Goal: Task Accomplishment & Management: Use online tool/utility

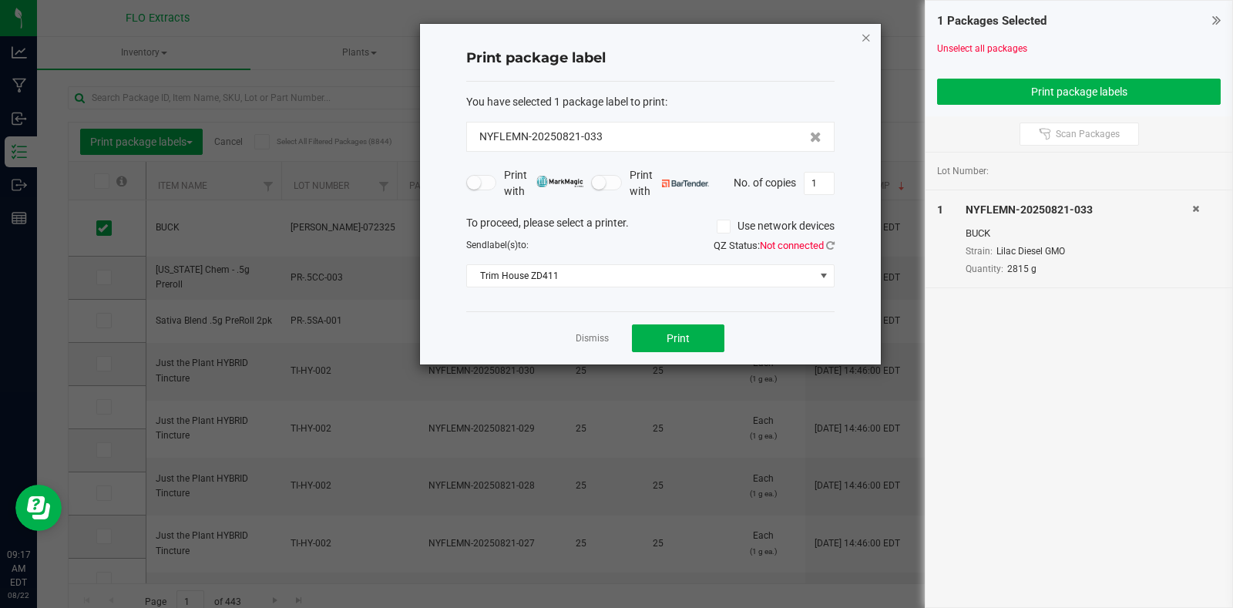
click at [861, 35] on icon "button" at bounding box center [866, 37] width 11 height 18
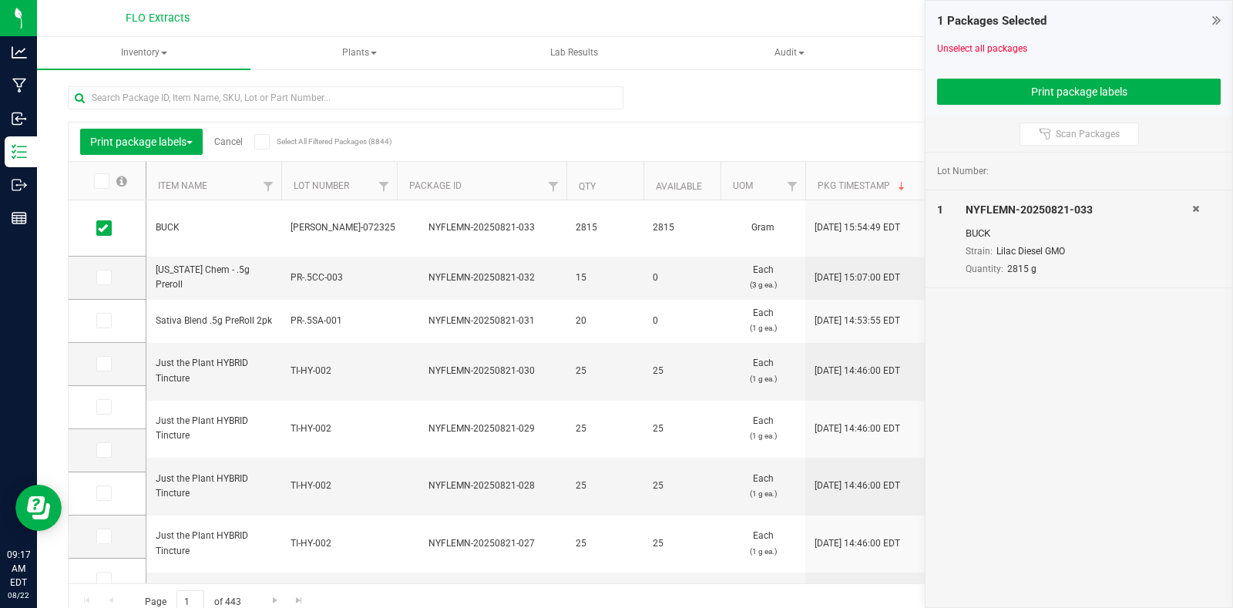
click at [1213, 16] on icon at bounding box center [1216, 19] width 8 height 15
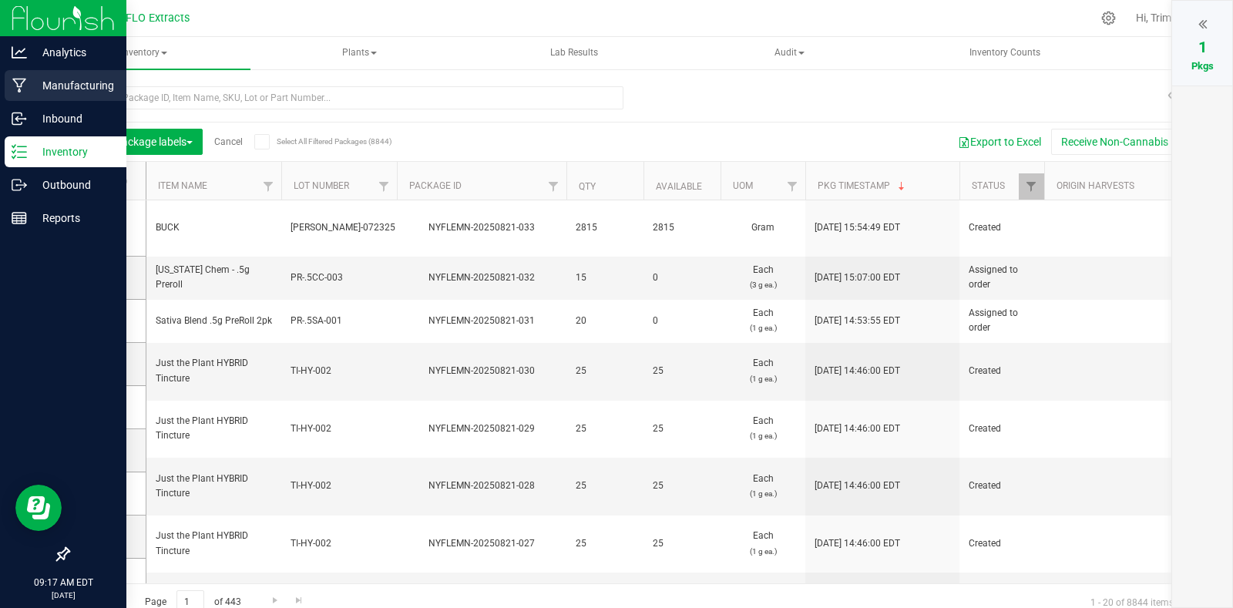
click at [60, 85] on p "Manufacturing" at bounding box center [73, 85] width 92 height 18
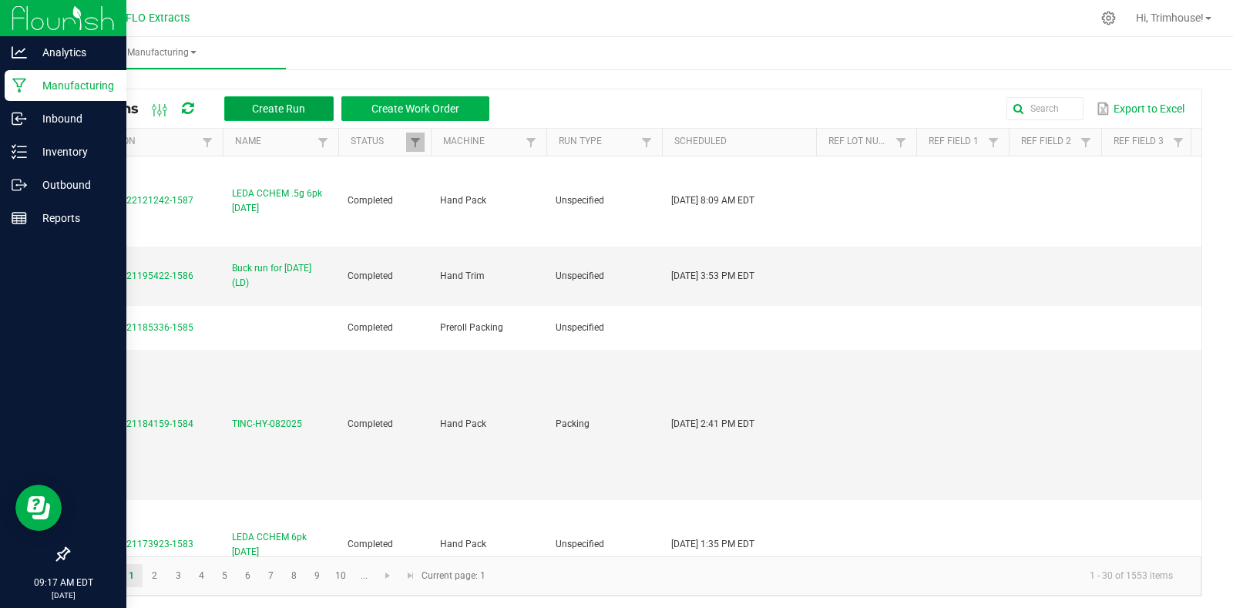
click at [287, 104] on span "Create Run" at bounding box center [278, 108] width 53 height 12
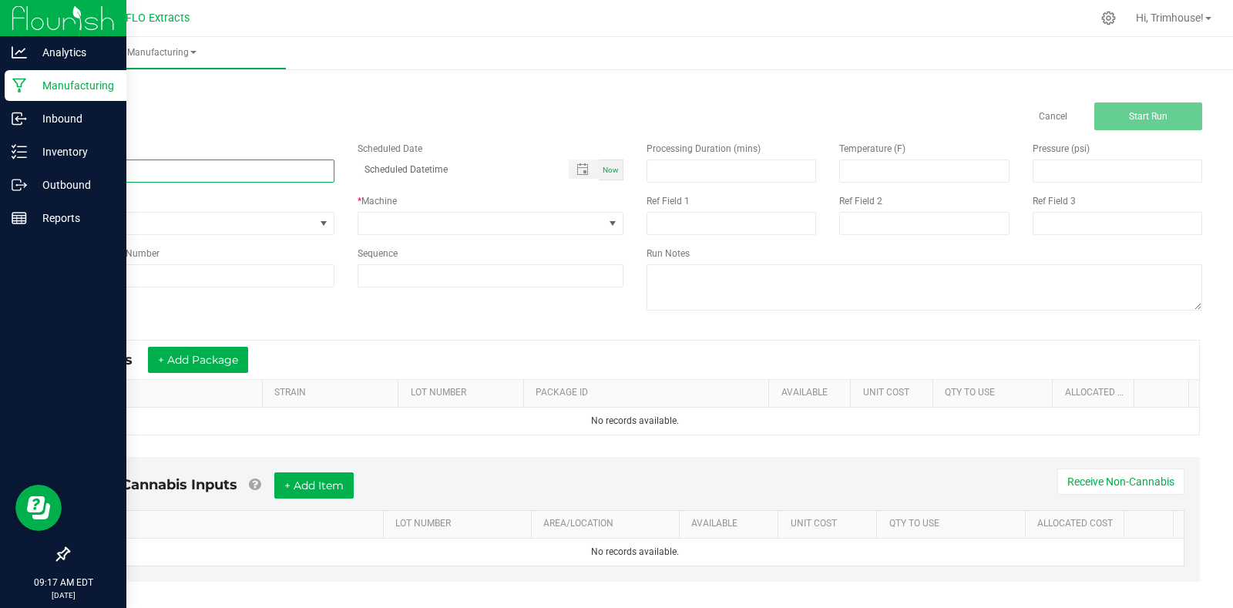
click at [218, 180] on input at bounding box center [201, 170] width 267 height 23
type input "Buck run for [DATE] (GS)"
click at [602, 170] on span "Now" at bounding box center [610, 170] width 16 height 8
type input "[DATE] 9:17 AM"
click at [471, 220] on span at bounding box center [481, 224] width 246 height 22
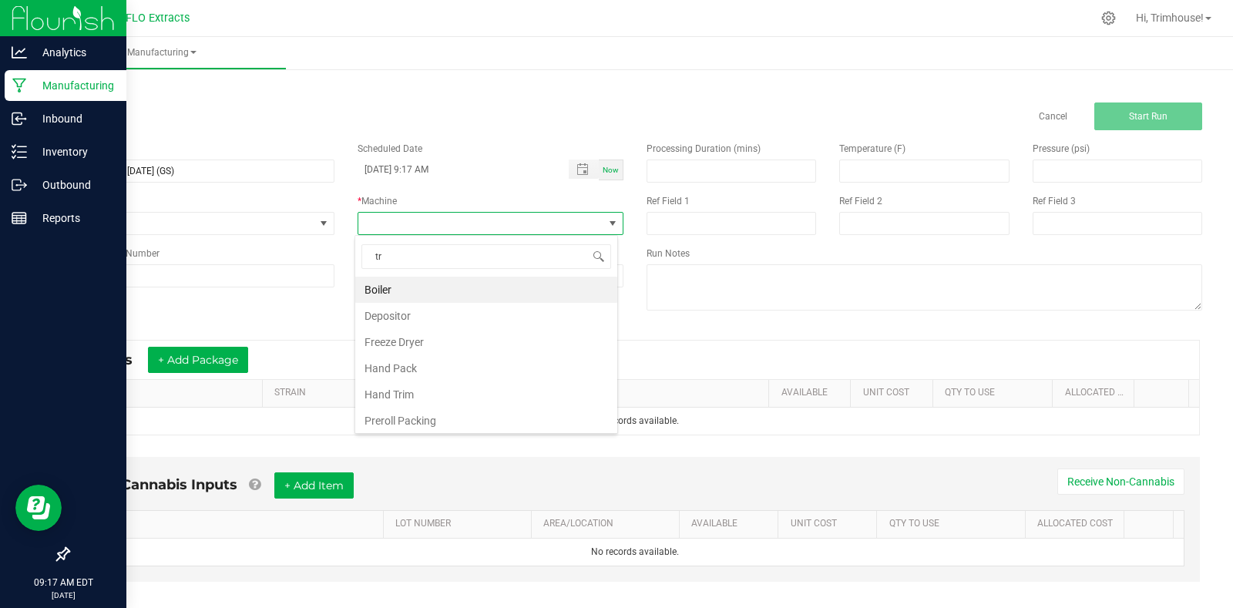
scroll to position [23, 263]
type input "trim"
click at [433, 287] on li "Hand Trim" at bounding box center [486, 290] width 262 height 26
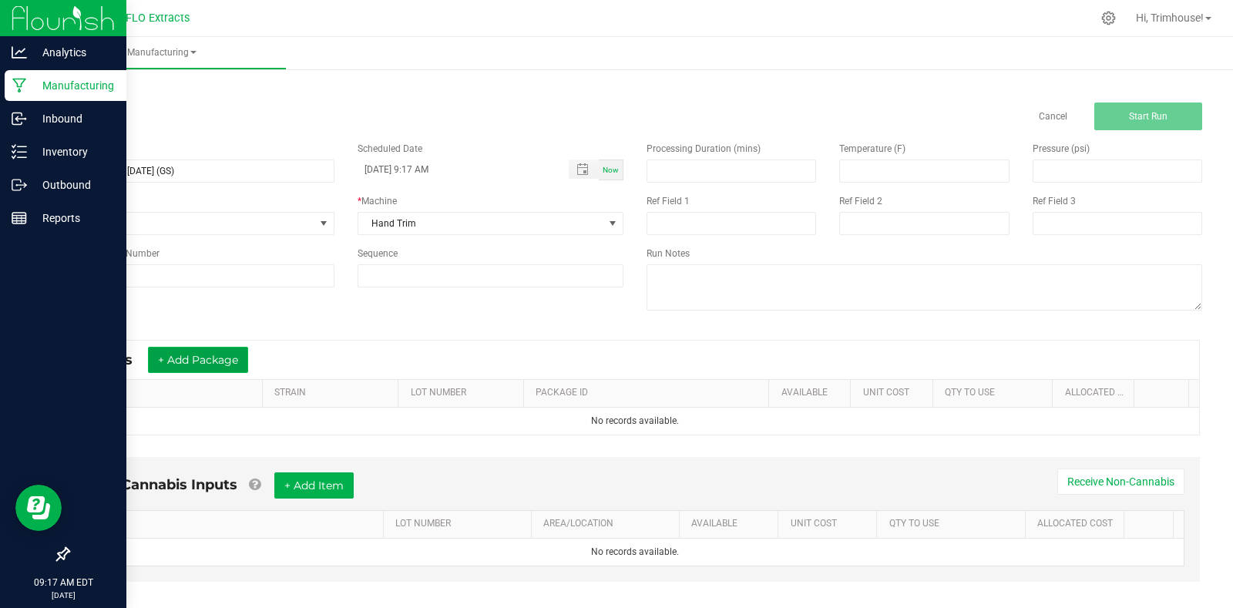
click at [182, 364] on button "+ Add Package" at bounding box center [198, 360] width 100 height 26
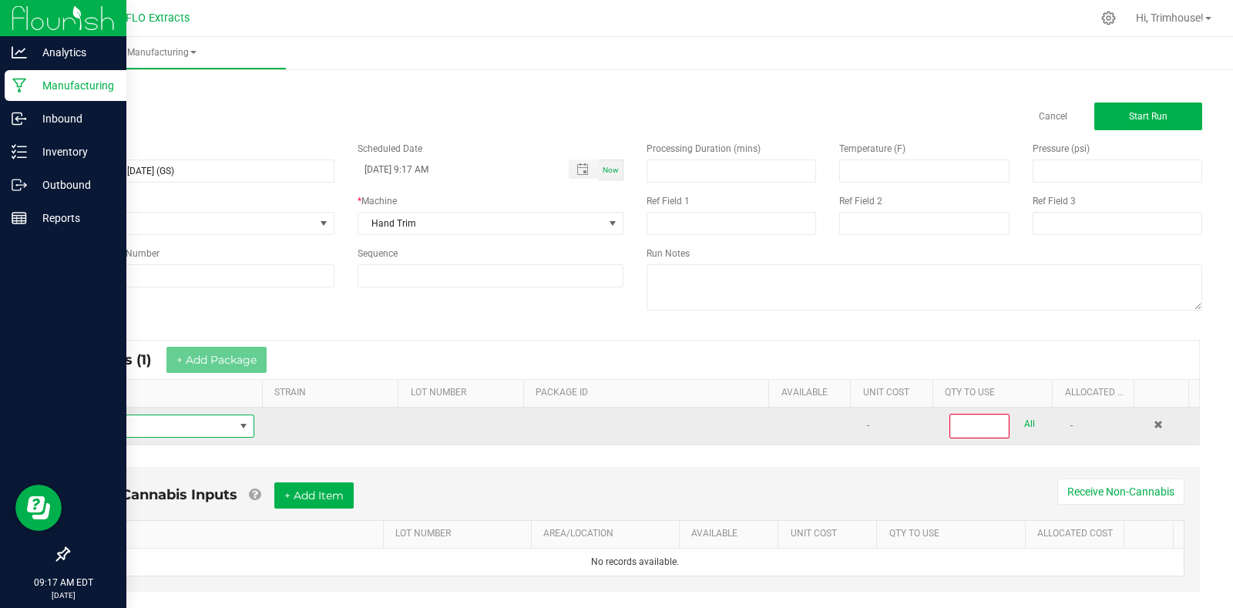
click at [172, 425] on span "NO DATA FOUND" at bounding box center [157, 426] width 153 height 22
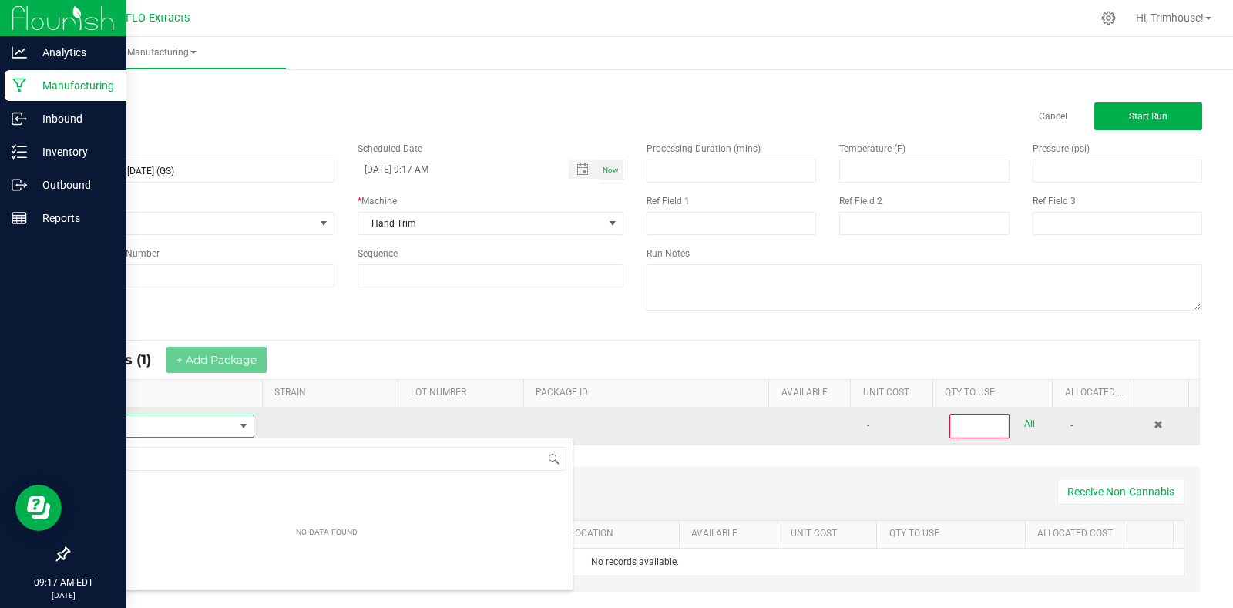
scroll to position [0, 0]
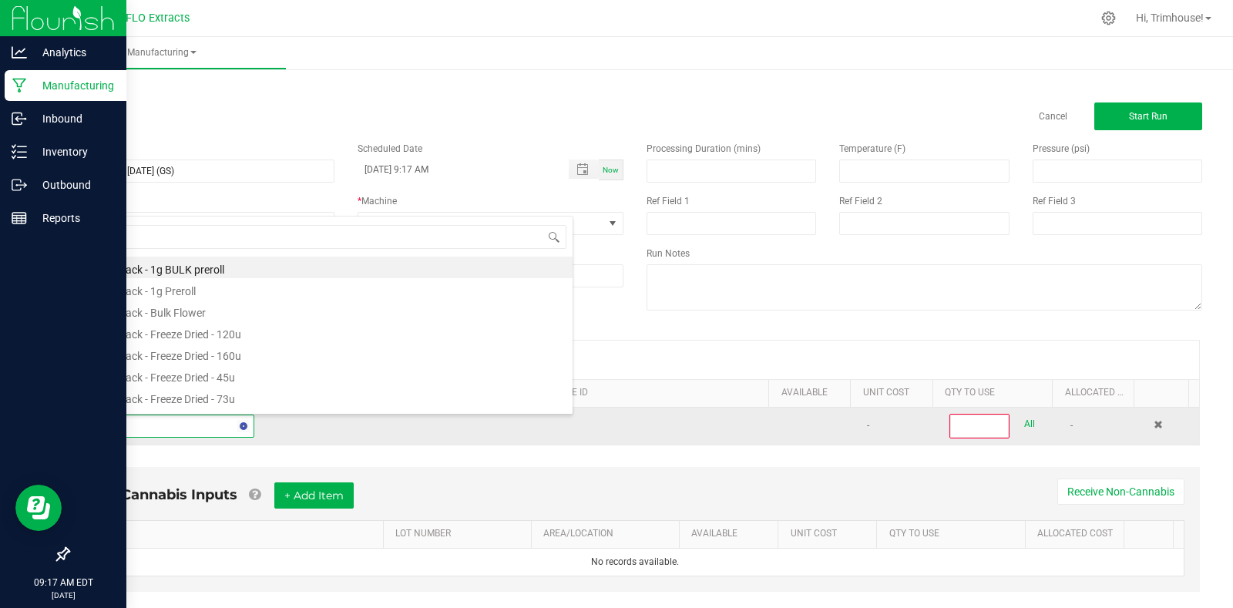
type input "harv"
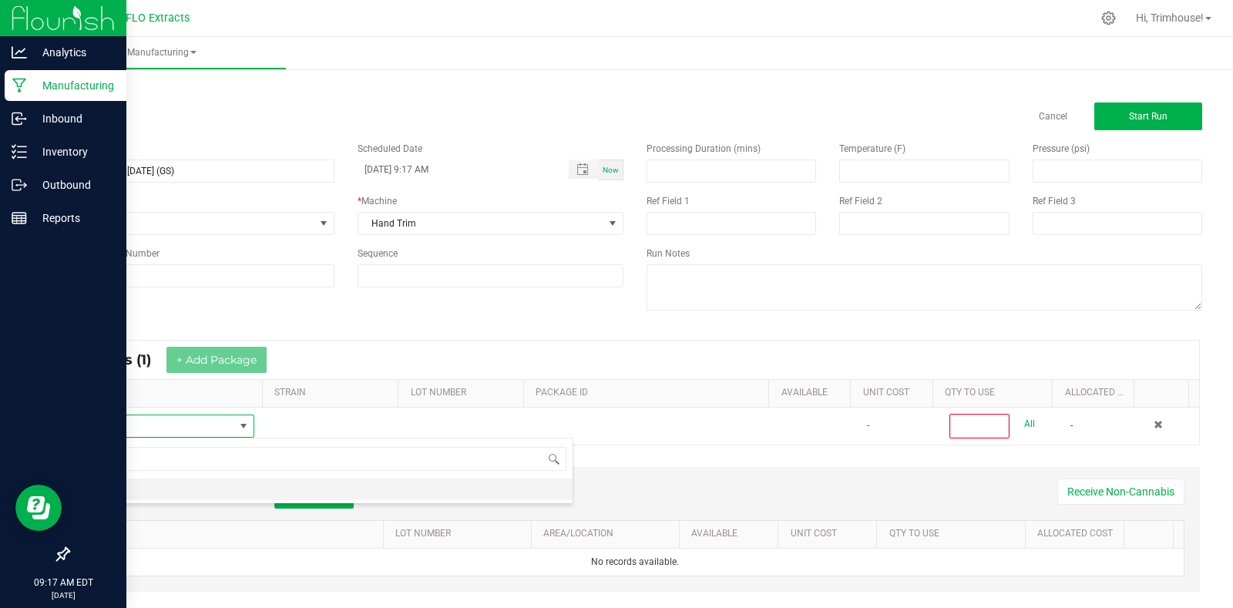
click at [145, 491] on li "HARV" at bounding box center [327, 489] width 492 height 22
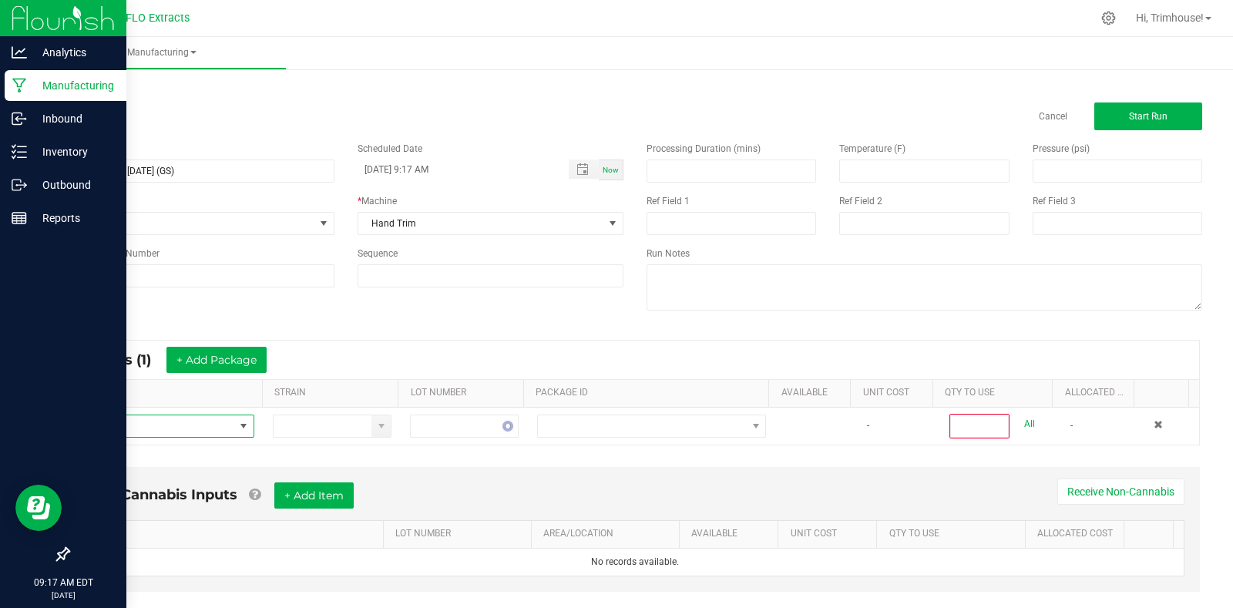
type input "0"
click at [226, 356] on button "+ Add Package" at bounding box center [216, 360] width 100 height 26
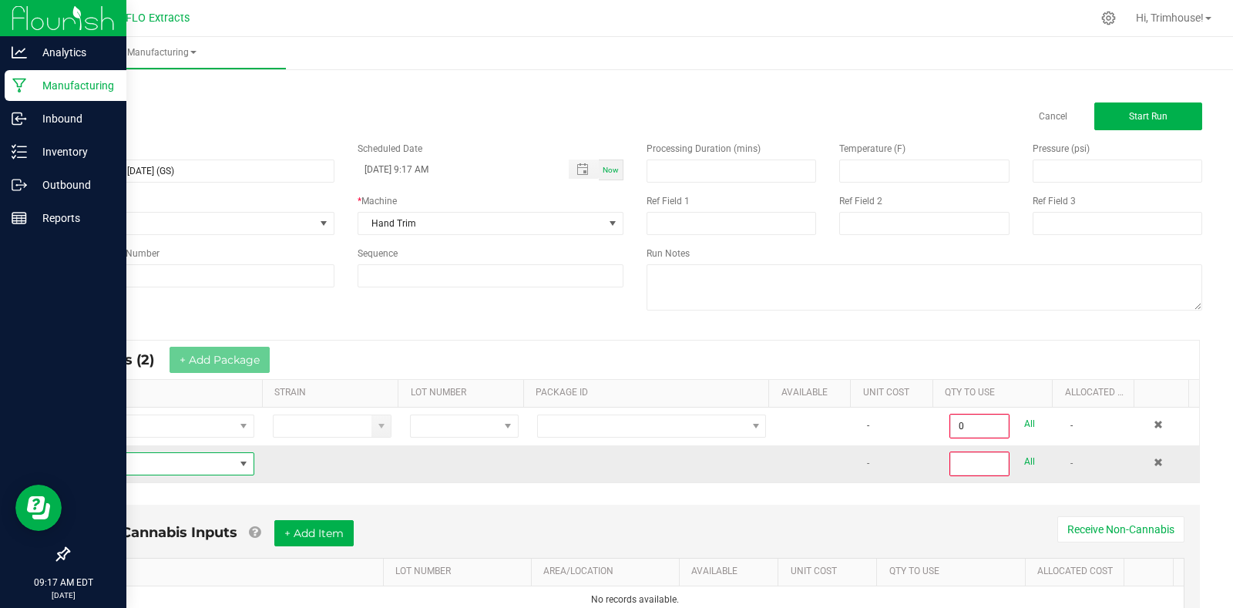
click at [170, 459] on span "NO DATA FOUND" at bounding box center [157, 464] width 153 height 22
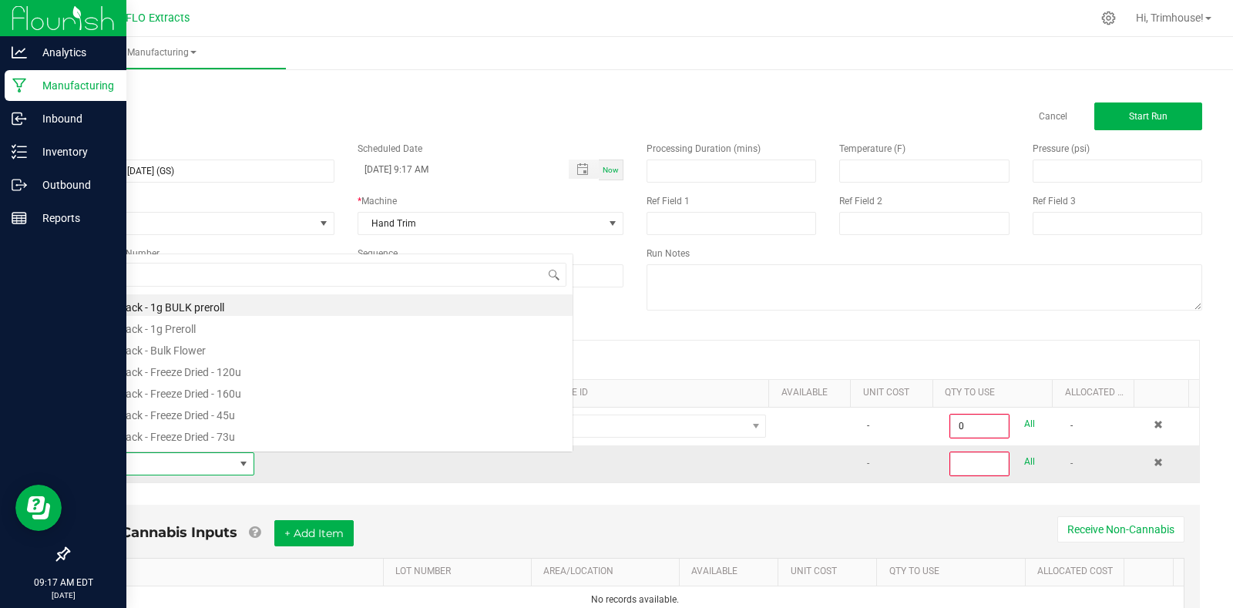
scroll to position [23, 169]
type input "harv"
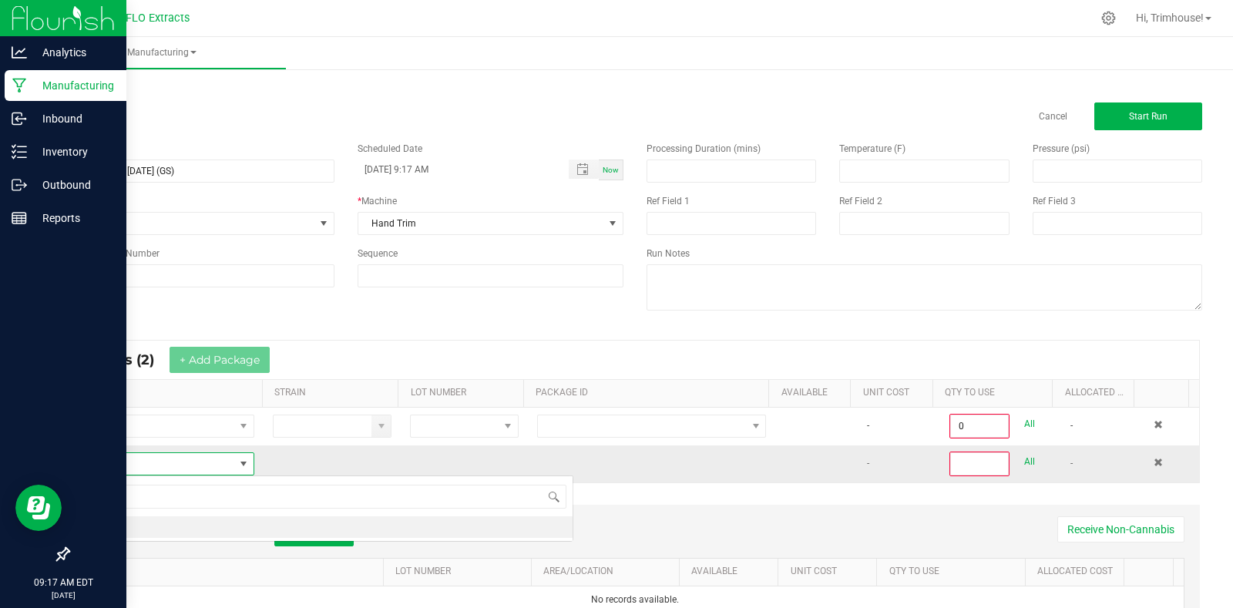
scroll to position [0, 0]
drag, startPoint x: 145, startPoint y: 541, endPoint x: 143, endPoint y: 526, distance: 14.7
click at [143, 526] on div "harv HARV" at bounding box center [326, 508] width 493 height 66
click at [143, 526] on li "HARV" at bounding box center [327, 527] width 492 height 22
type input "0"
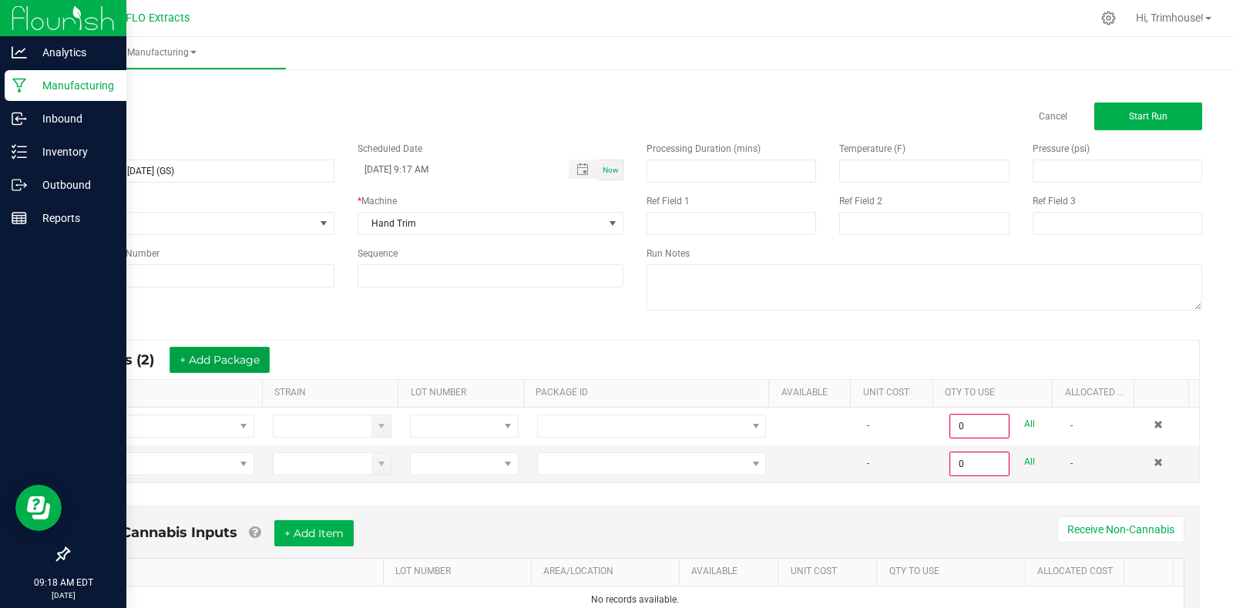
click at [257, 362] on button "+ Add Package" at bounding box center [220, 360] width 100 height 26
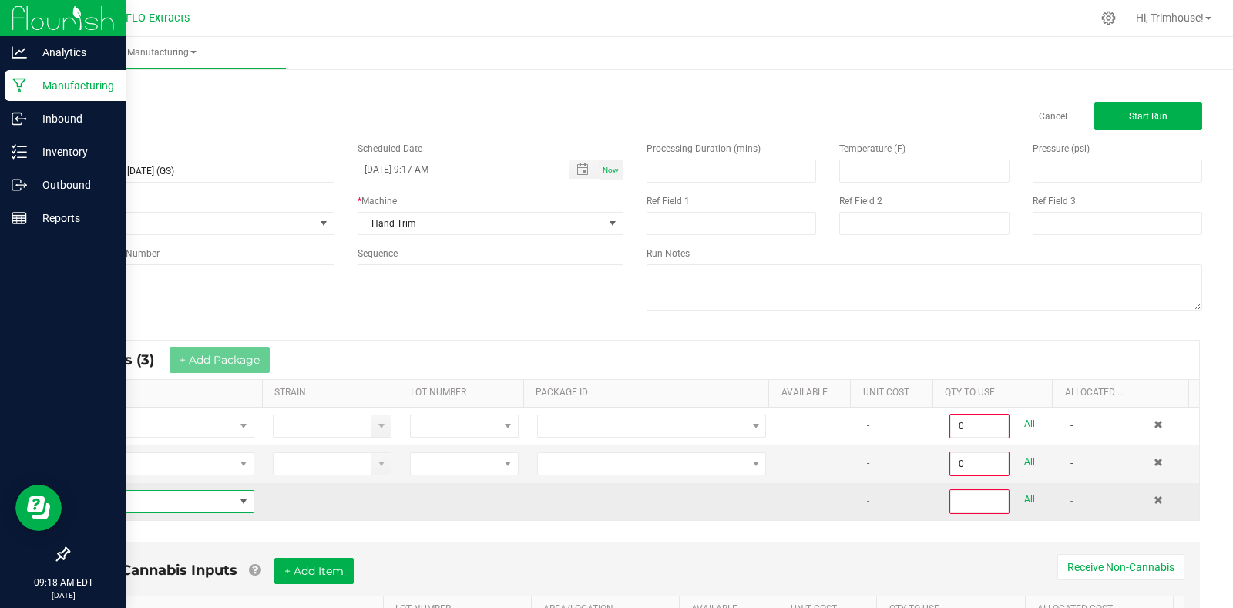
click at [240, 498] on span "NO DATA FOUND" at bounding box center [243, 501] width 12 height 12
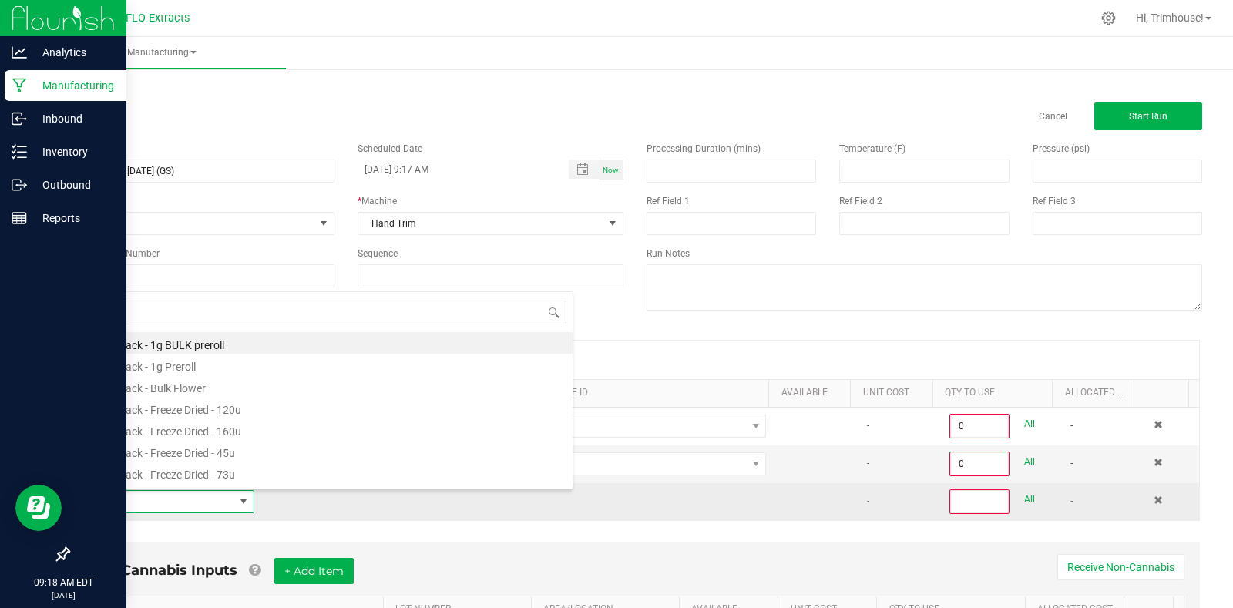
scroll to position [23, 169]
type input "harv"
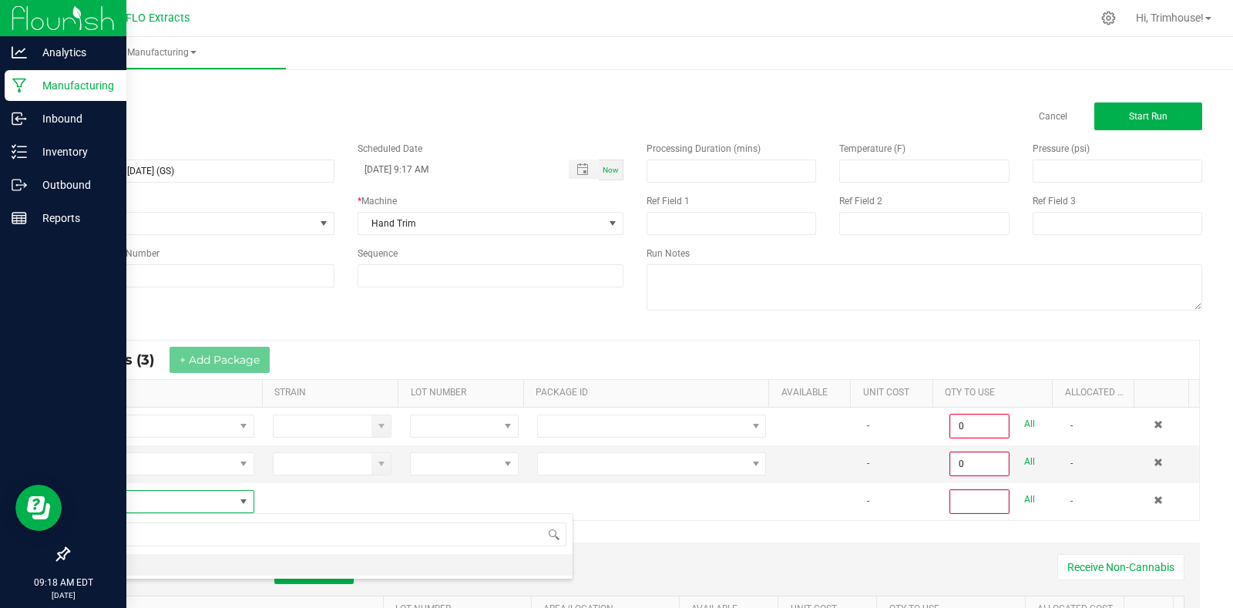
click at [147, 562] on li "HARV" at bounding box center [327, 565] width 492 height 22
type input "0"
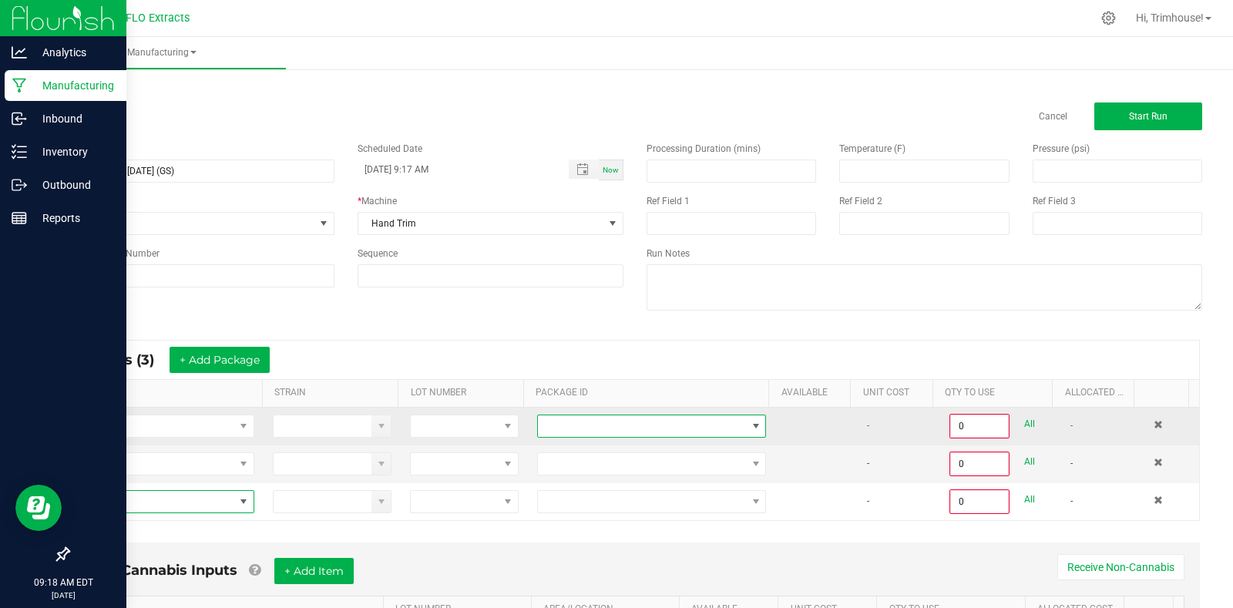
click at [730, 423] on span at bounding box center [642, 426] width 208 height 22
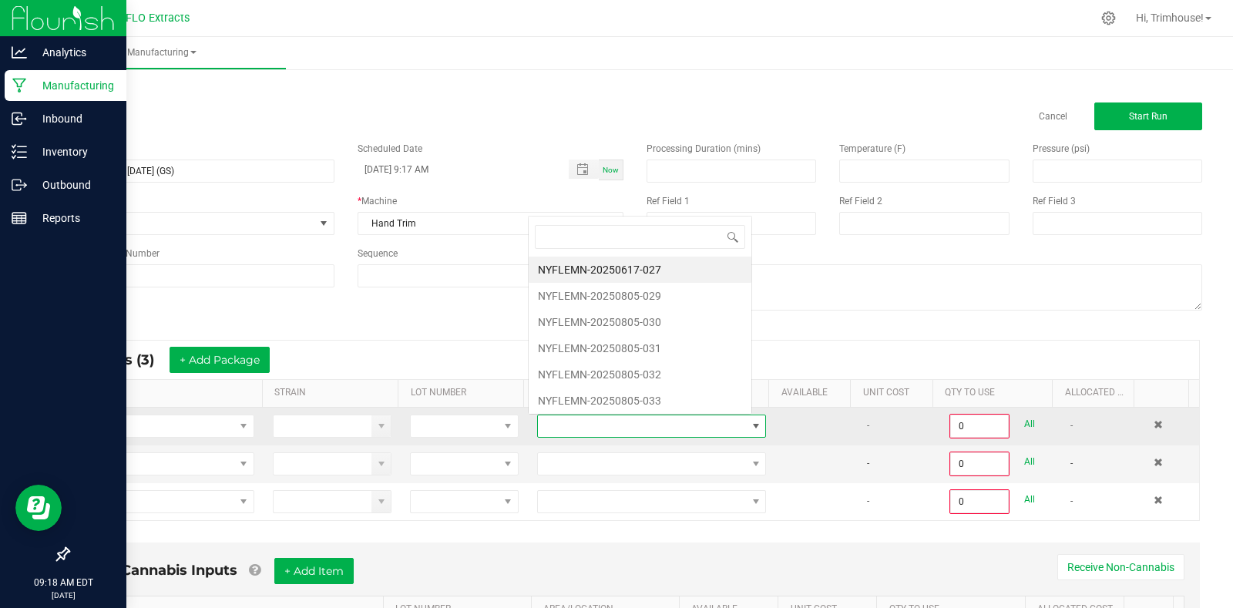
scroll to position [23, 222]
type input "805-054"
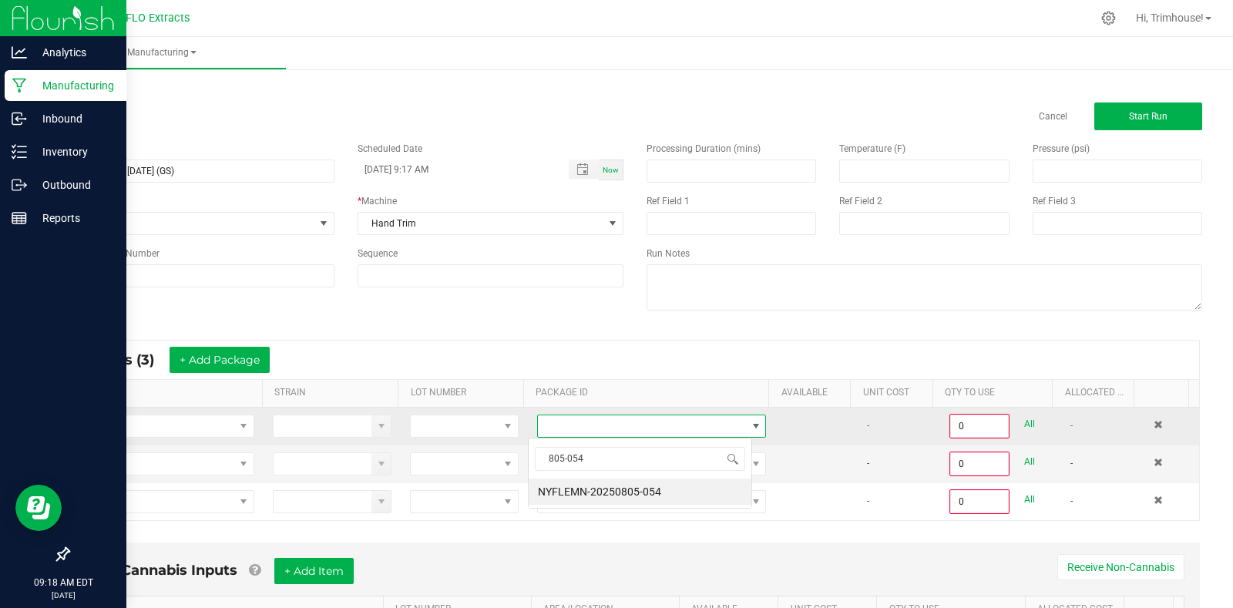
scroll to position [0, 0]
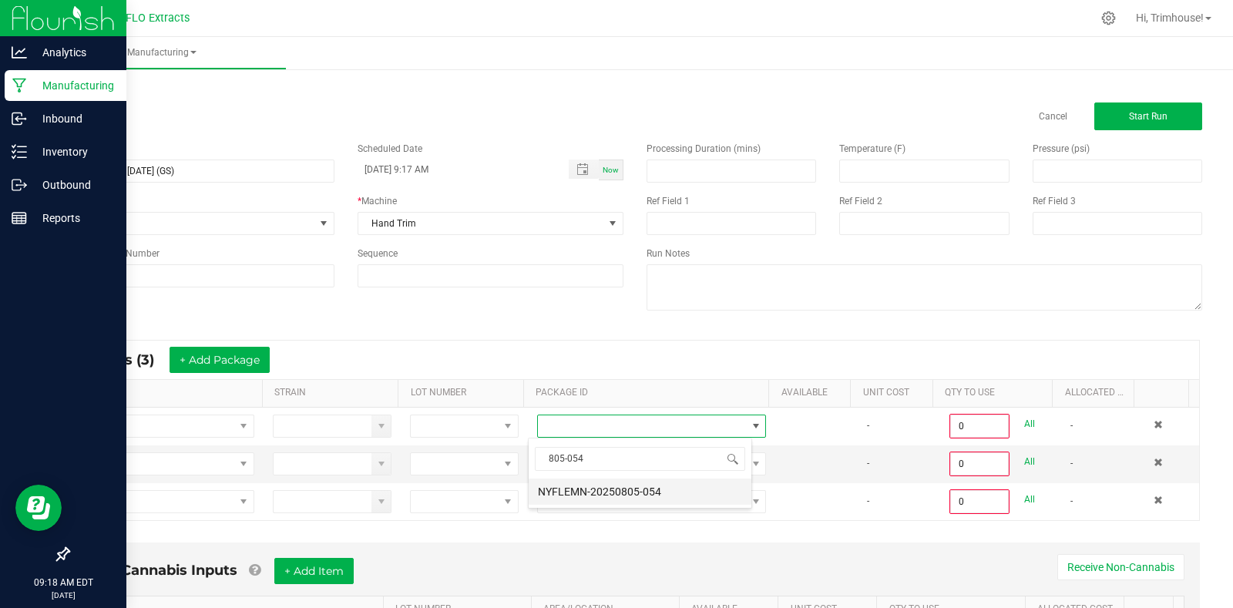
click at [663, 488] on li "NYFLEMN-20250805-054" at bounding box center [640, 491] width 223 height 26
type input "0.0000 g"
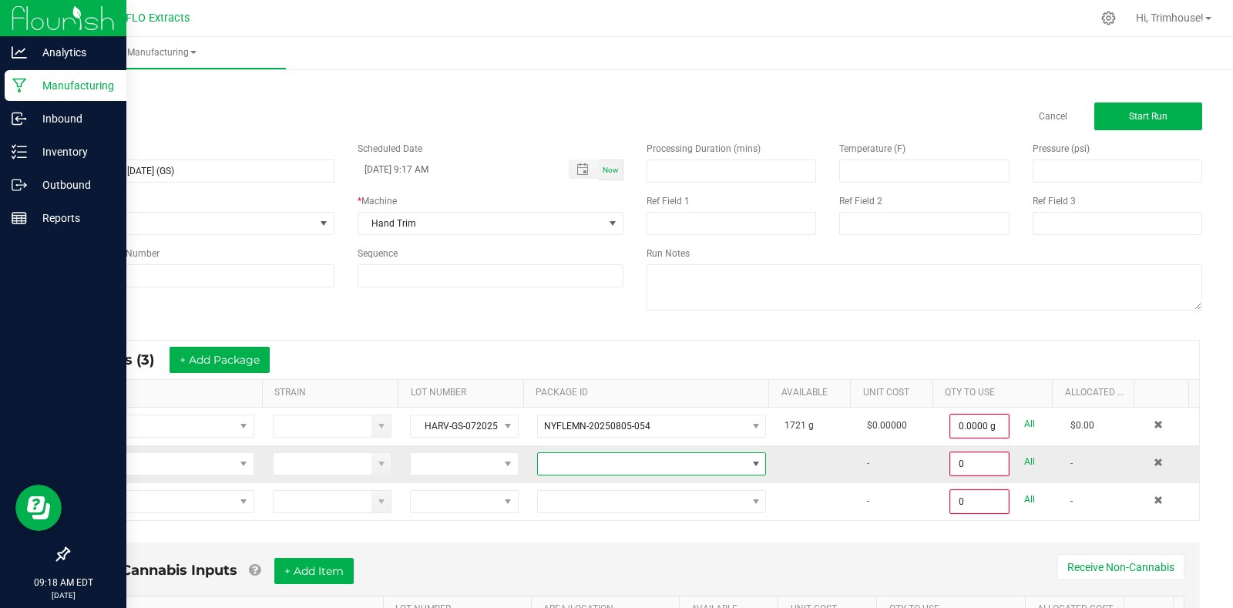
click at [609, 468] on span at bounding box center [642, 464] width 208 height 22
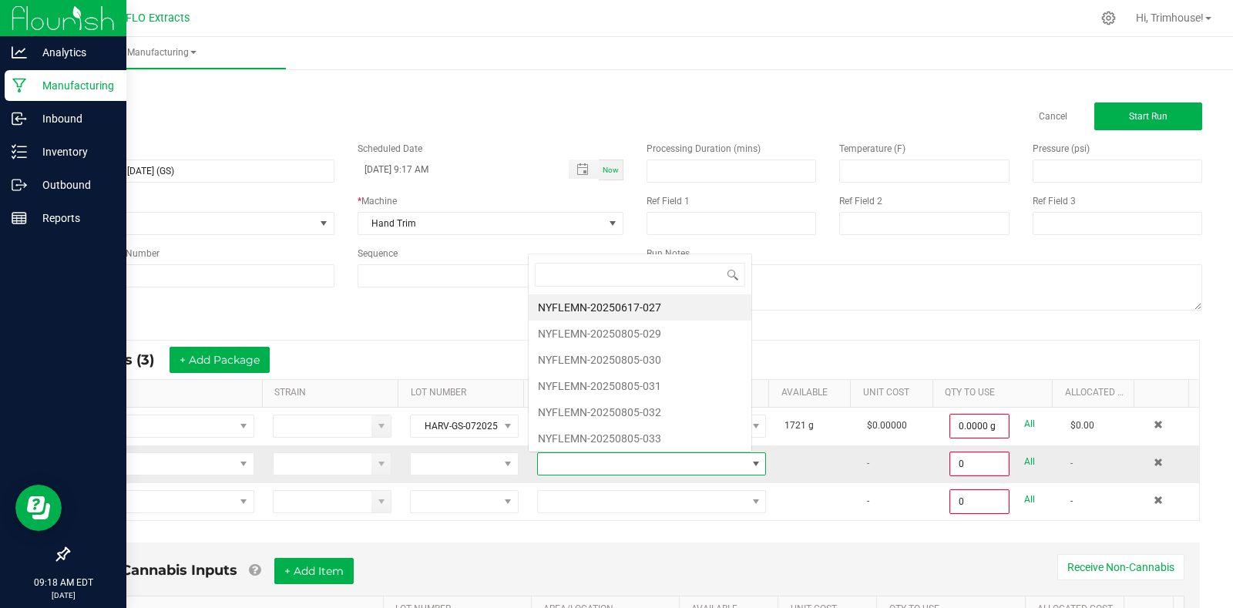
scroll to position [23, 222]
type input "805-065"
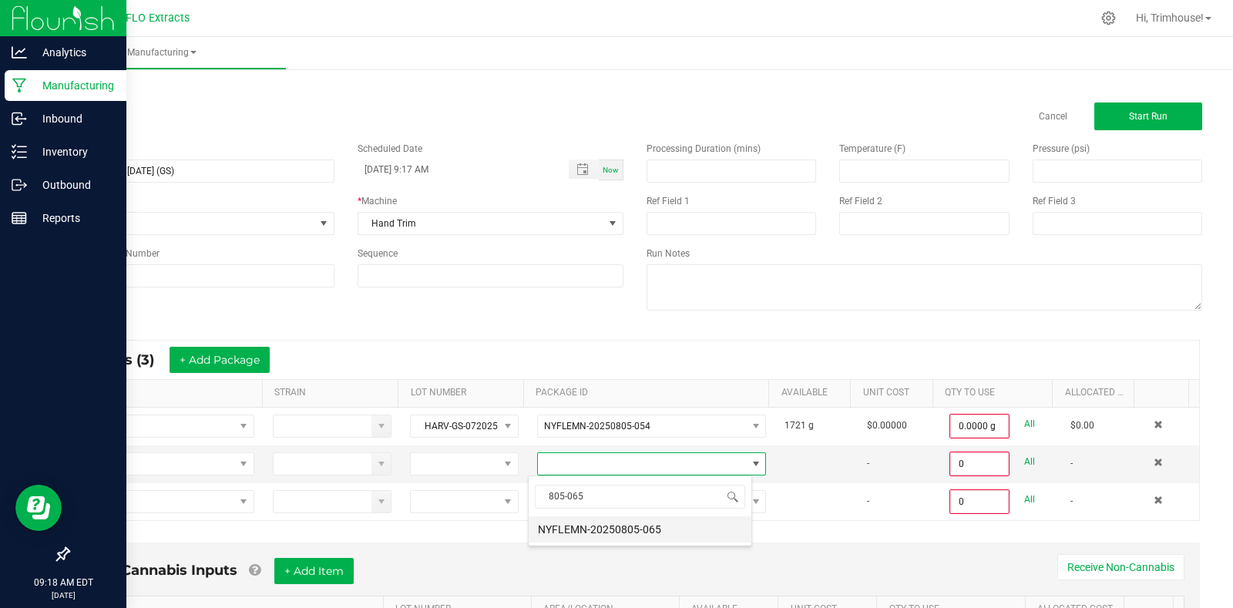
click at [605, 533] on li "NYFLEMN-20250805-065" at bounding box center [640, 529] width 223 height 26
type input "0.0000 g"
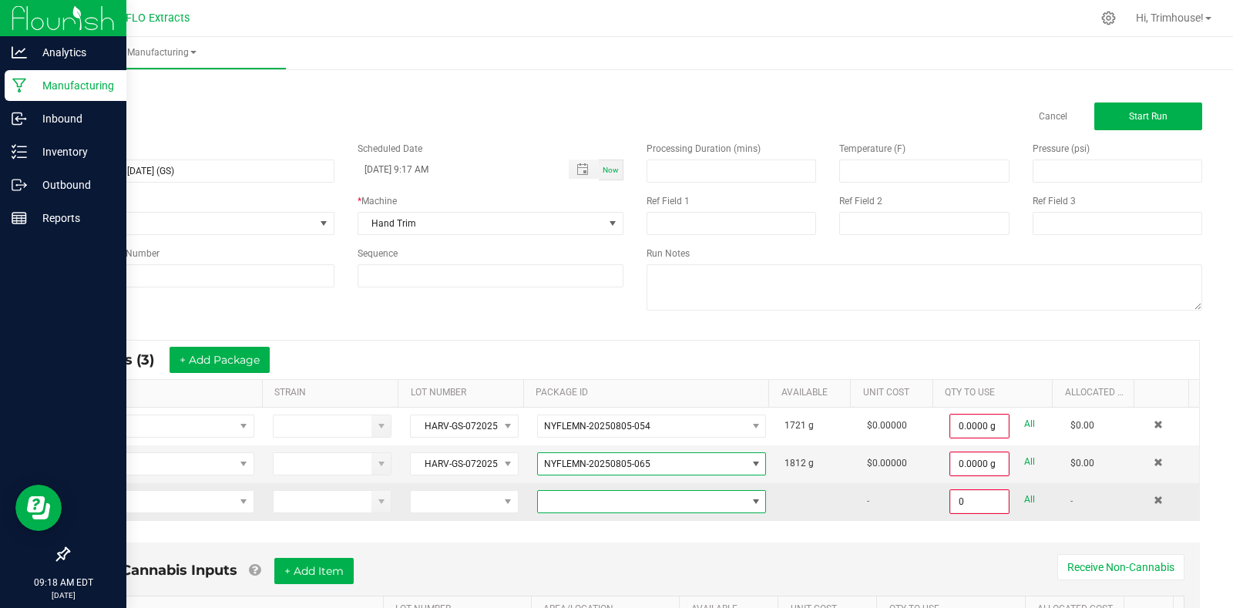
click at [750, 499] on span at bounding box center [756, 501] width 12 height 12
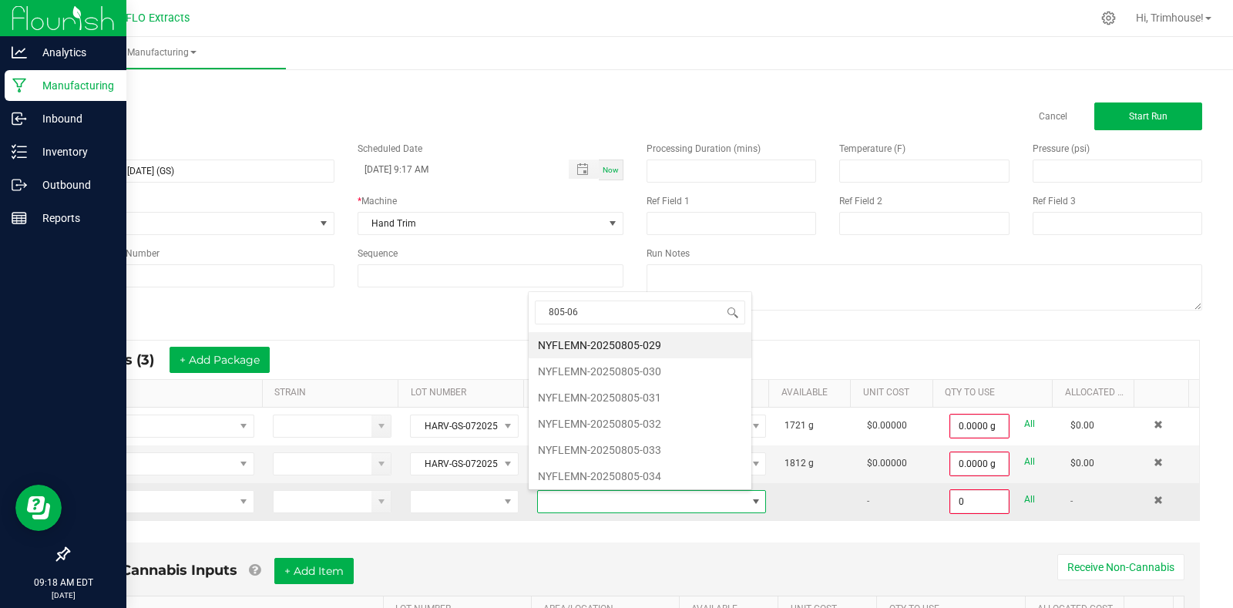
type input "805-066"
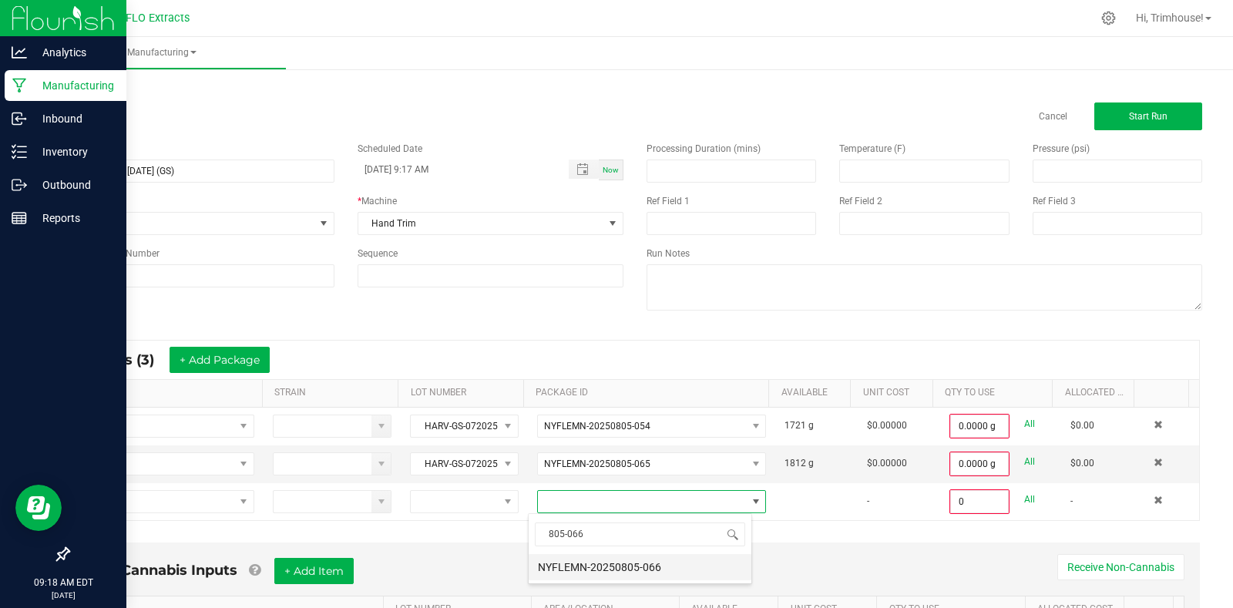
click at [661, 574] on li "NYFLEMN-20250805-066" at bounding box center [640, 567] width 223 height 26
type input "0.0000 g"
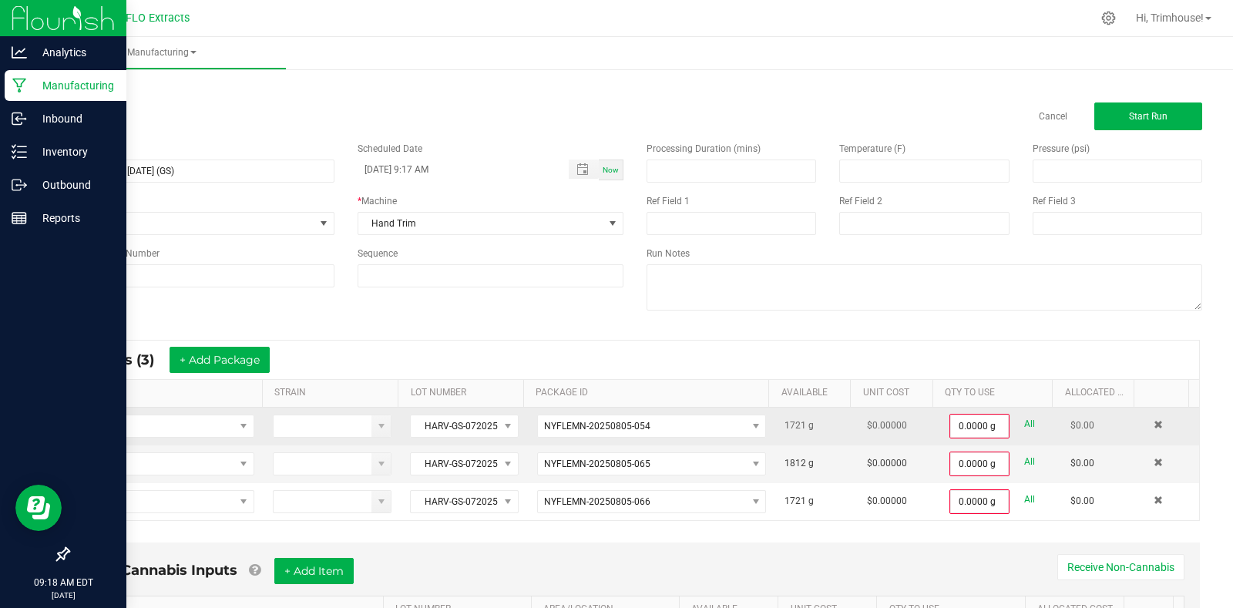
click at [1024, 423] on link "All" at bounding box center [1029, 424] width 11 height 21
type input "1721.0000 g"
click at [1024, 461] on link "All" at bounding box center [1029, 460] width 11 height 21
type input "1812.0000 g"
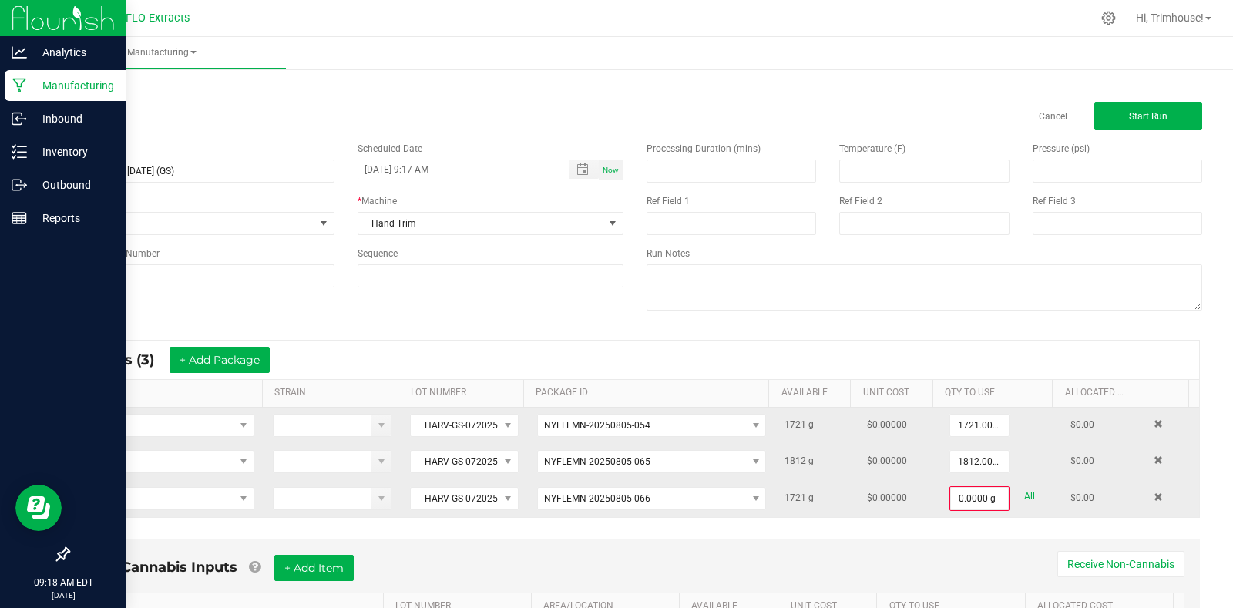
click at [1024, 498] on link "All" at bounding box center [1029, 496] width 11 height 21
type input "1721.0000 g"
click at [1150, 115] on span "Start Run" at bounding box center [1148, 116] width 39 height 11
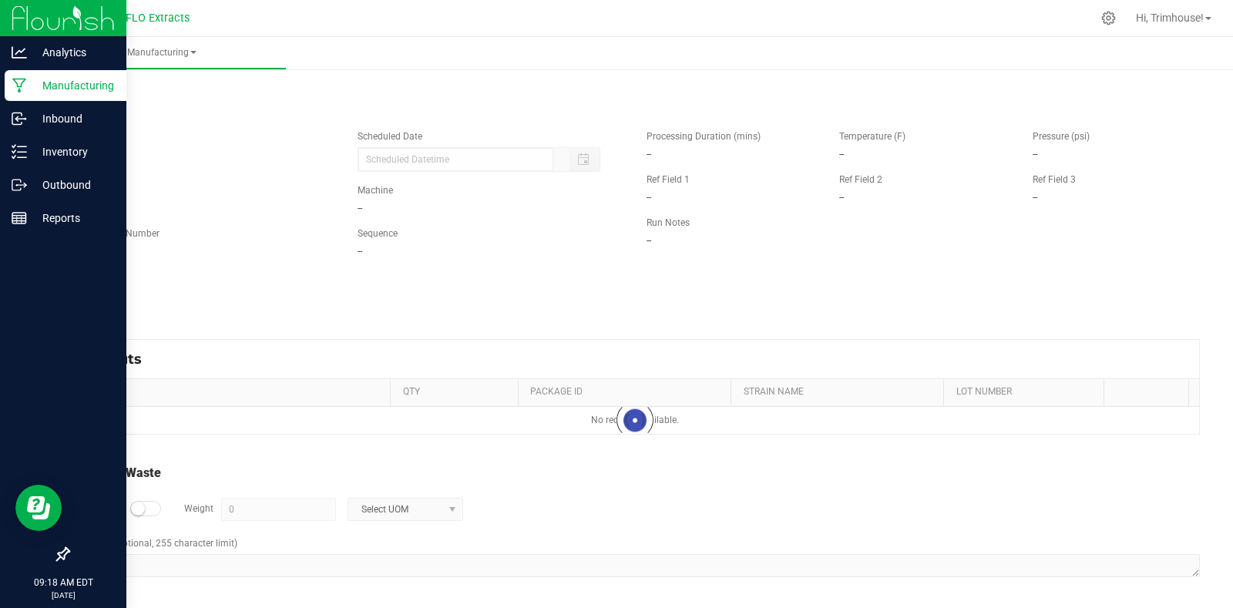
type input "[DATE] 9:17 AM"
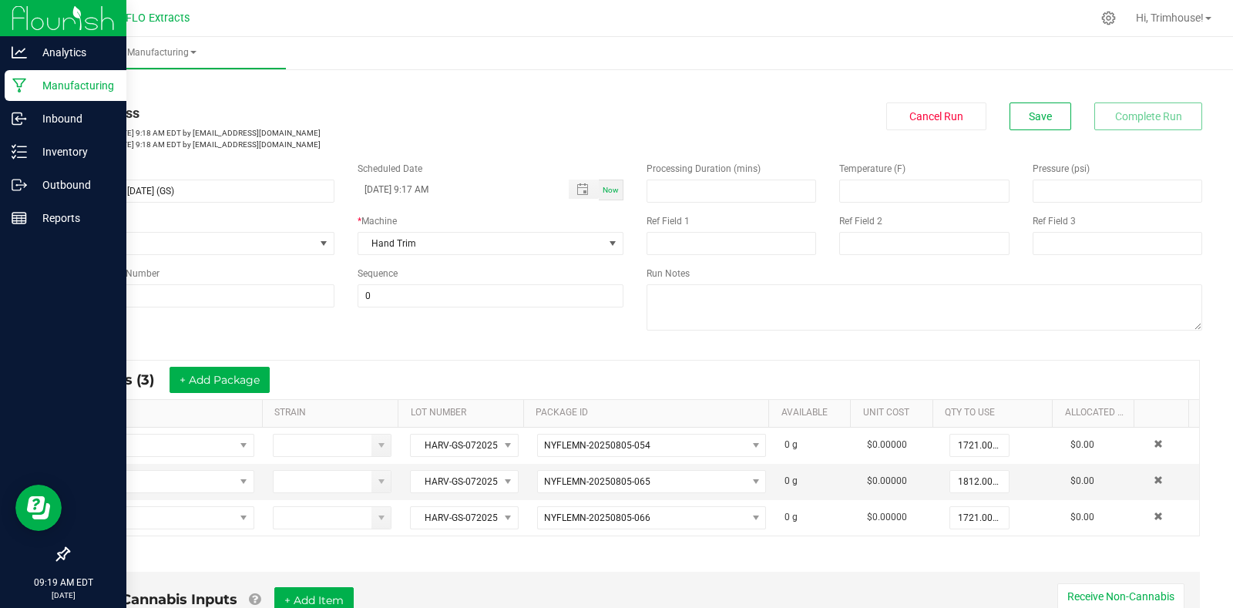
scroll to position [403, 0]
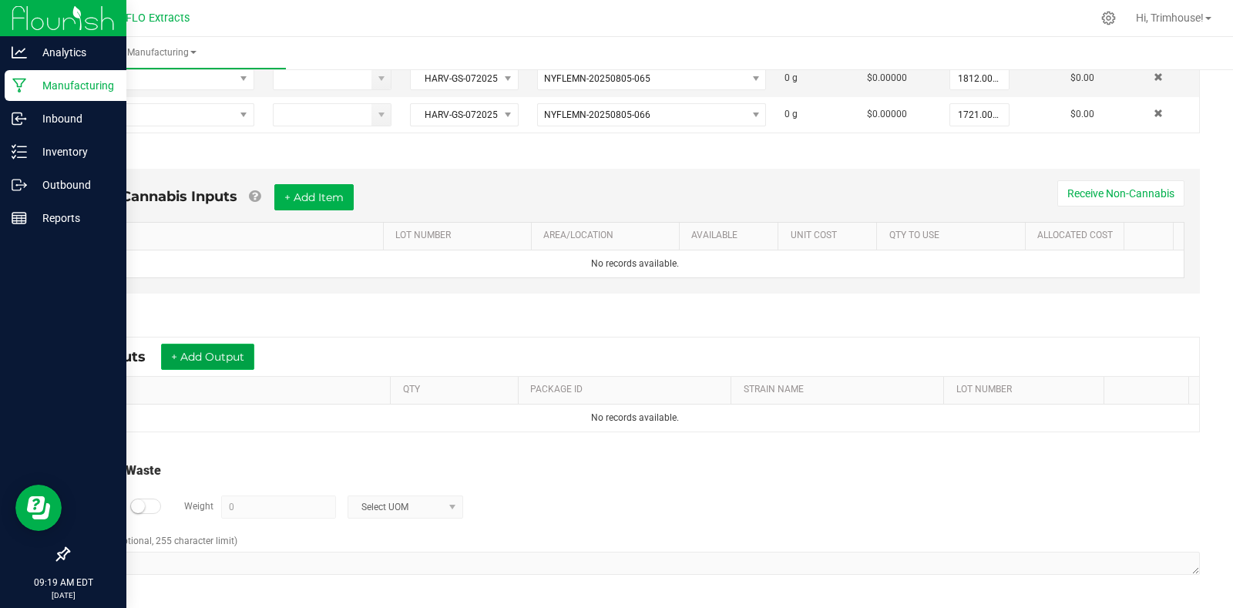
click at [211, 354] on button "+ Add Output" at bounding box center [207, 357] width 93 height 26
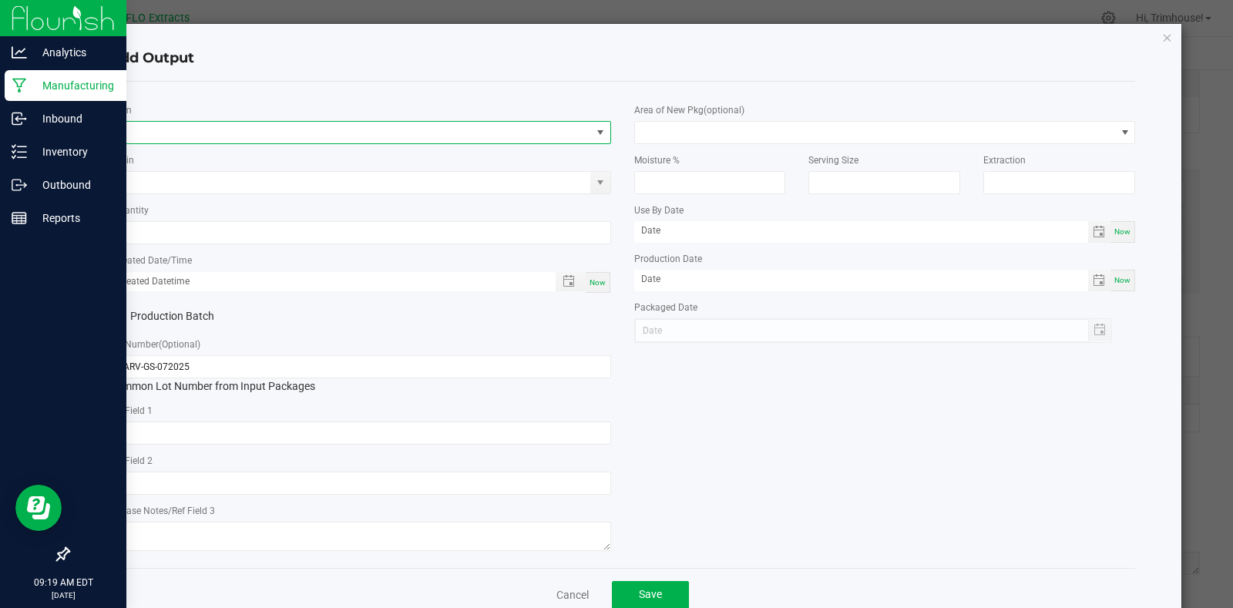
click at [163, 129] on span "NO DATA FOUND" at bounding box center [350, 133] width 481 height 22
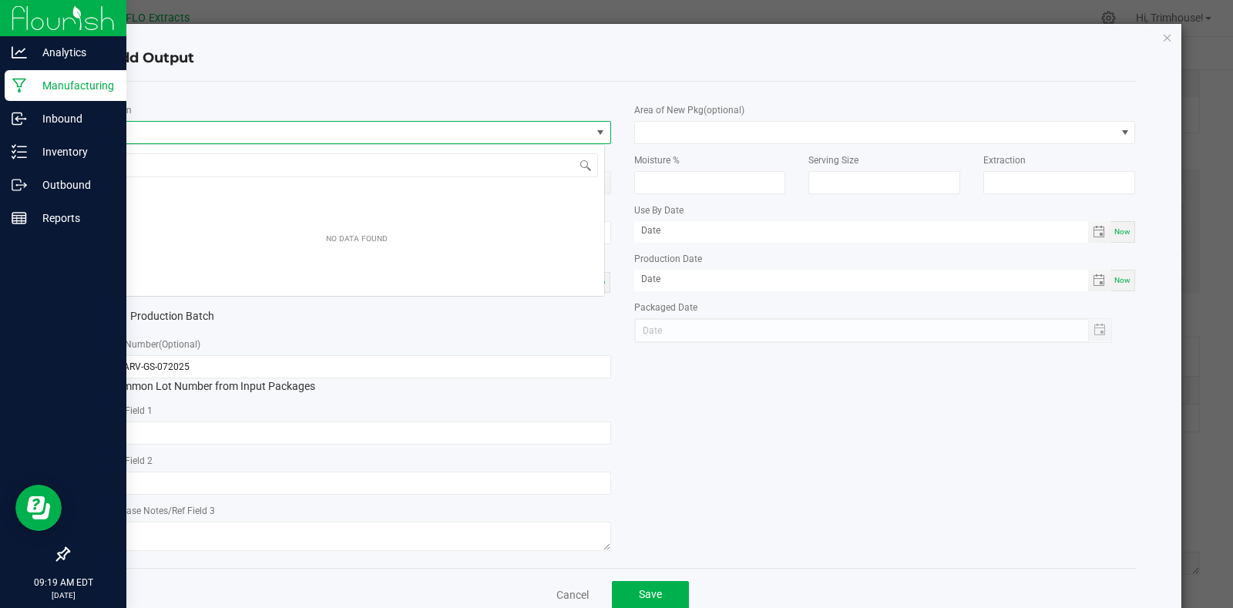
scroll to position [23, 496]
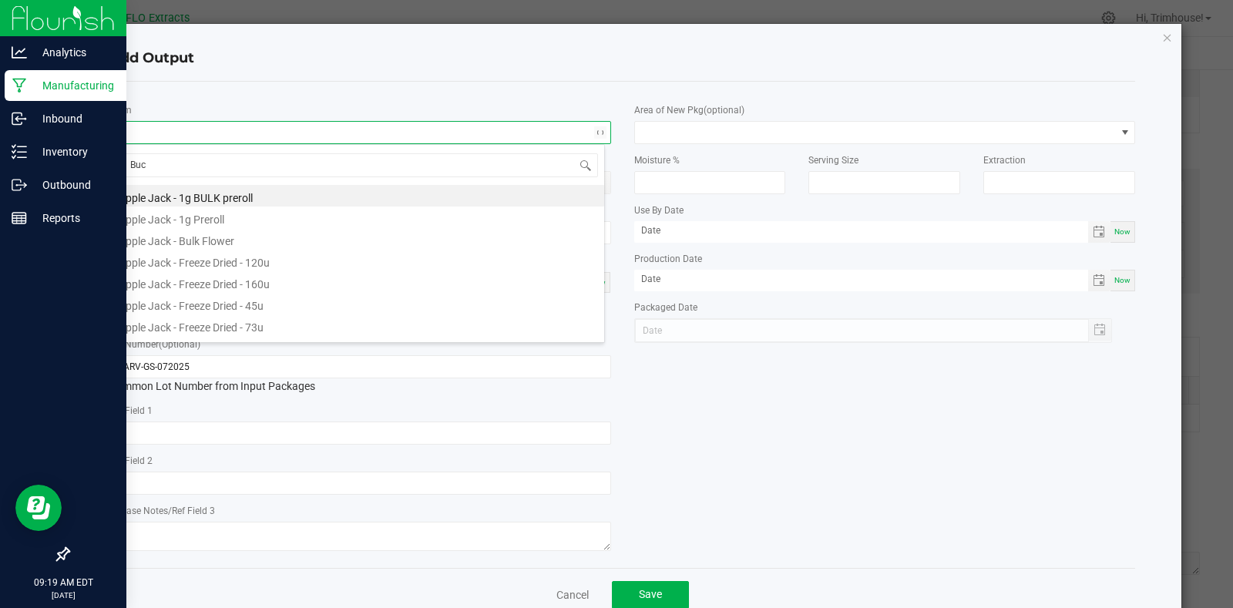
type input "Buck"
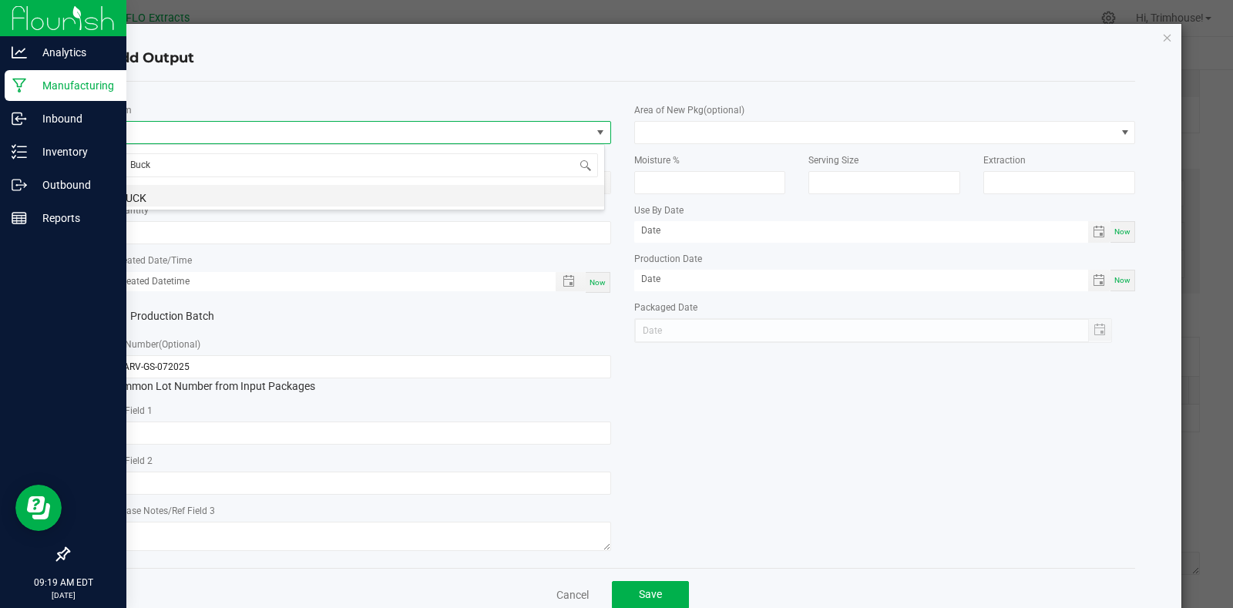
click at [159, 194] on li "BUCK" at bounding box center [356, 196] width 495 height 22
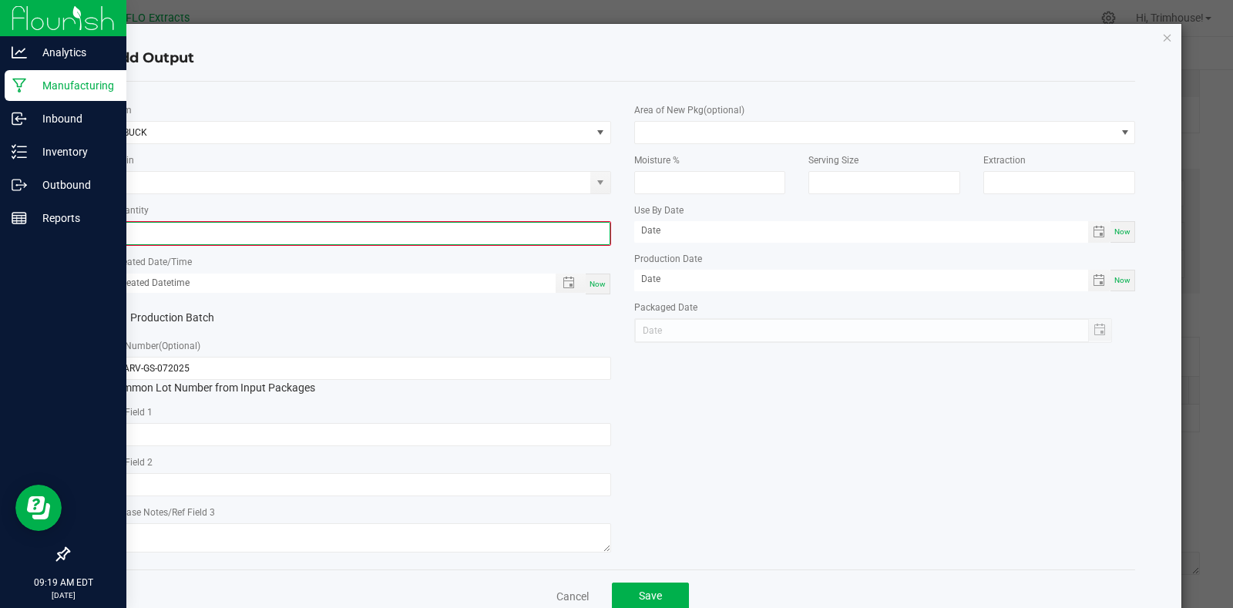
click at [395, 235] on input "0" at bounding box center [360, 234] width 498 height 22
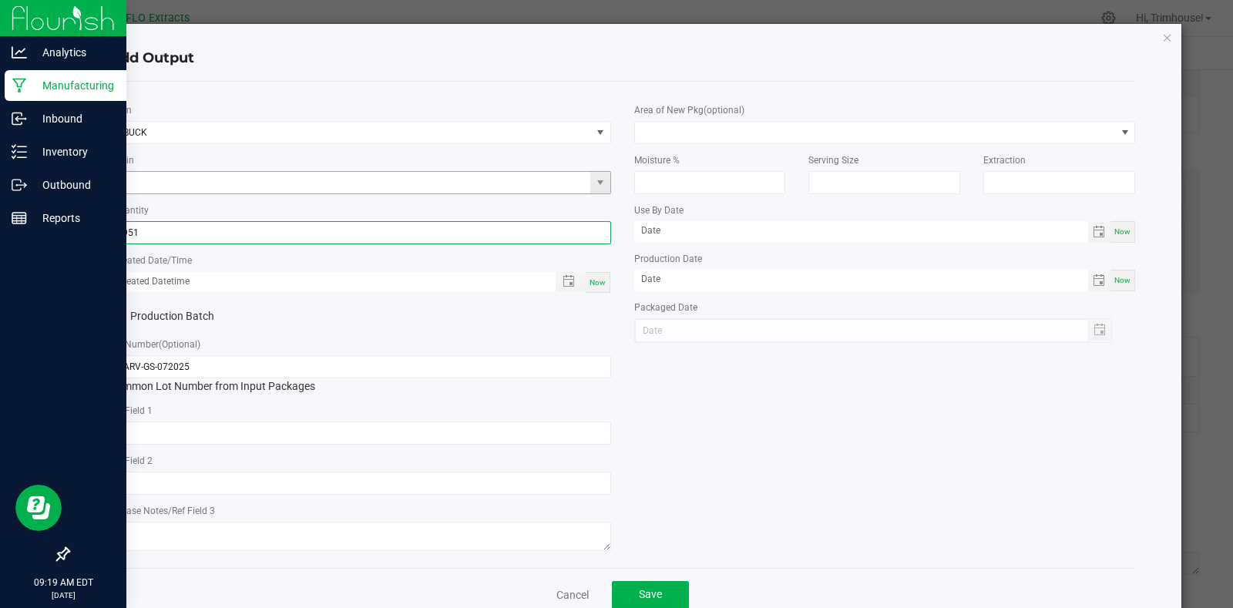
type input "2951.0000 g"
click at [343, 184] on input at bounding box center [350, 183] width 481 height 22
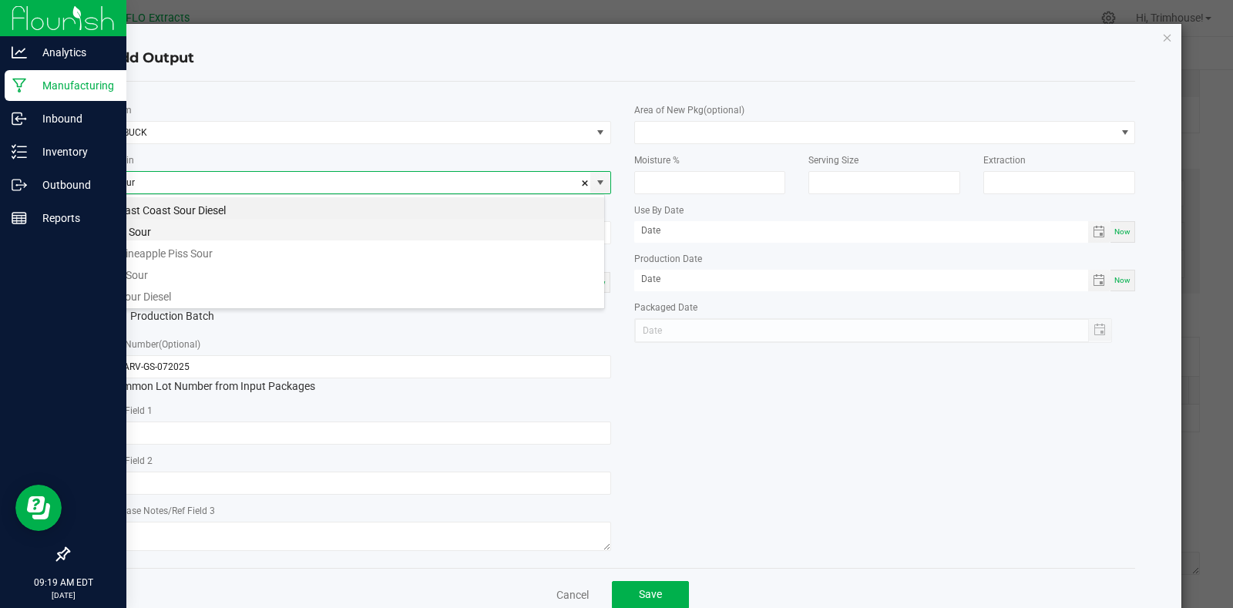
click at [182, 232] on li "G Sour" at bounding box center [356, 230] width 495 height 22
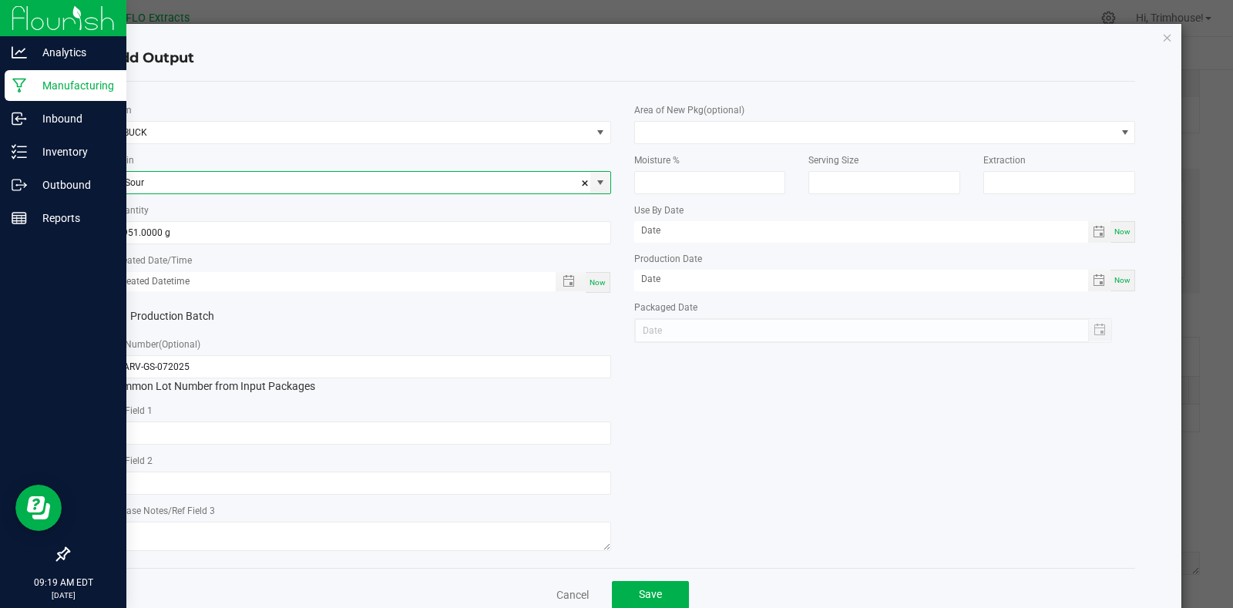
type input "G Sour"
click at [589, 279] on span "Now" at bounding box center [597, 282] width 16 height 8
type input "[DATE] 9:19 AM"
type input "[DATE]"
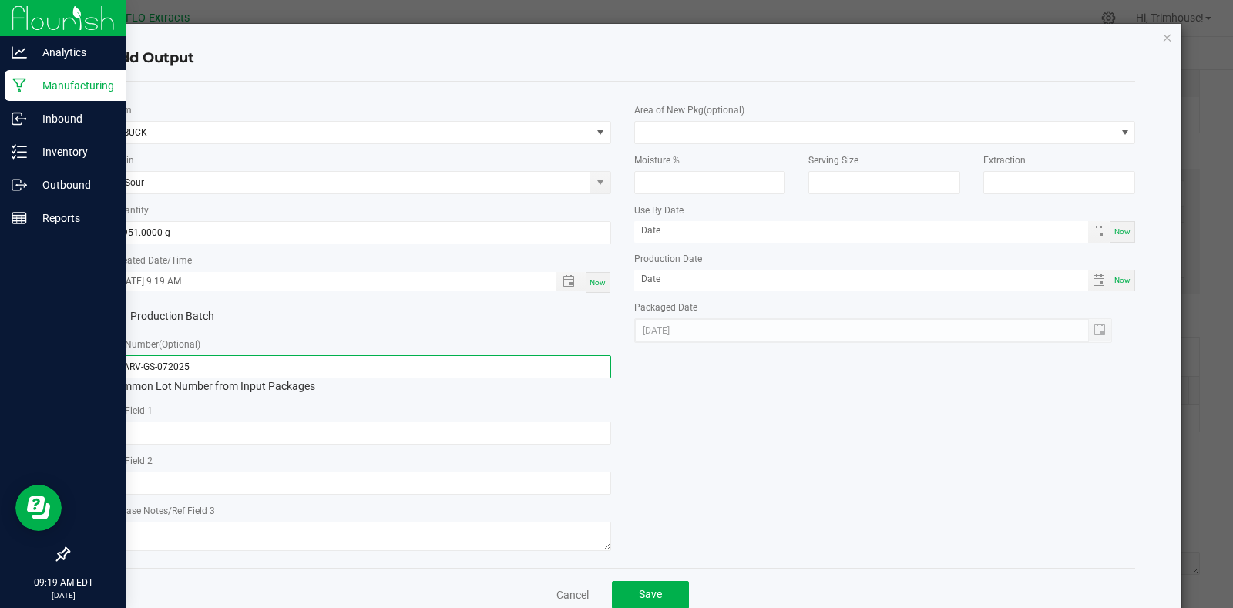
drag, startPoint x: 139, startPoint y: 364, endPoint x: 32, endPoint y: 345, distance: 108.1
click at [32, 345] on ngb-modal-window "Add Output * Item BUCK Strain G Sour * Quantity 2951.0000 g * Created Date/Time…" at bounding box center [622, 304] width 1244 height 608
type input "BUCK-GS-072025"
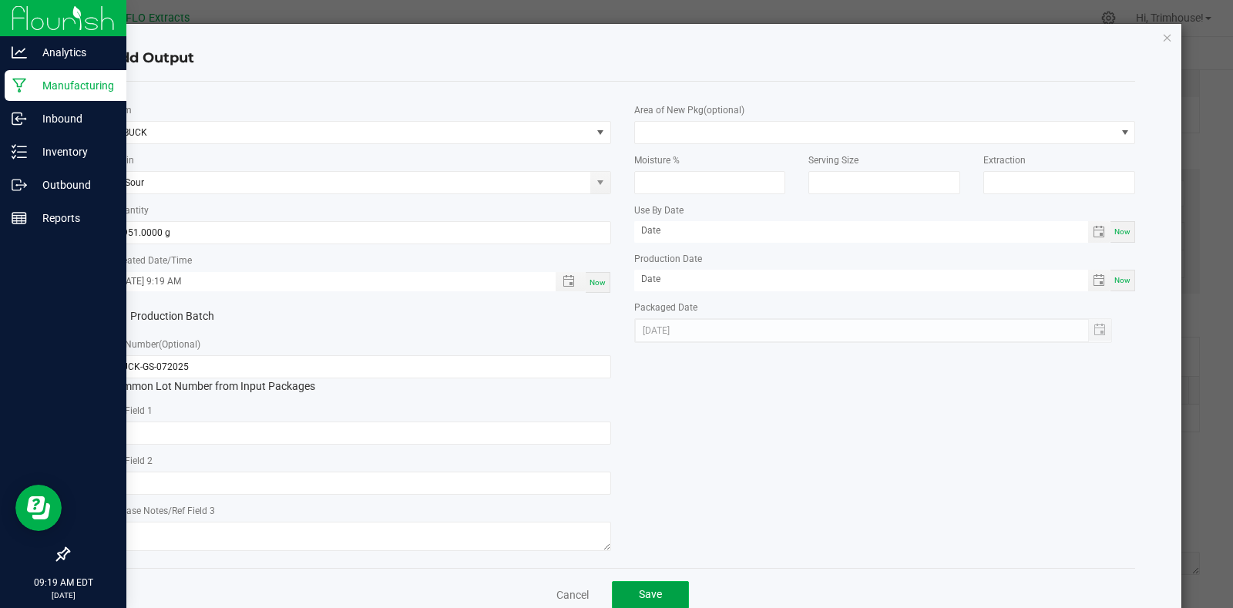
click at [645, 586] on button "Save" at bounding box center [650, 595] width 77 height 28
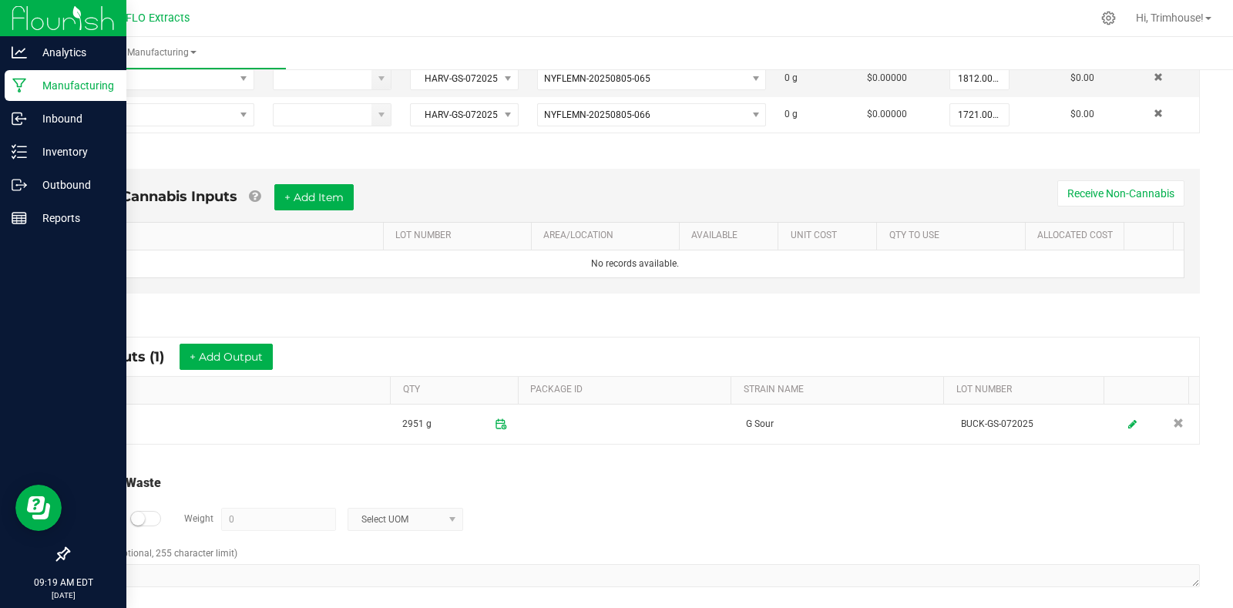
drag, startPoint x: 156, startPoint y: 509, endPoint x: 146, endPoint y: 515, distance: 12.2
click at [146, 515] on div "Log Waste? Weight 0 Select UOM" at bounding box center [634, 519] width 1129 height 54
click at [146, 515] on div at bounding box center [145, 518] width 31 height 15
click at [290, 512] on input "0" at bounding box center [278, 520] width 113 height 22
click at [407, 522] on span "Select UOM" at bounding box center [395, 520] width 95 height 22
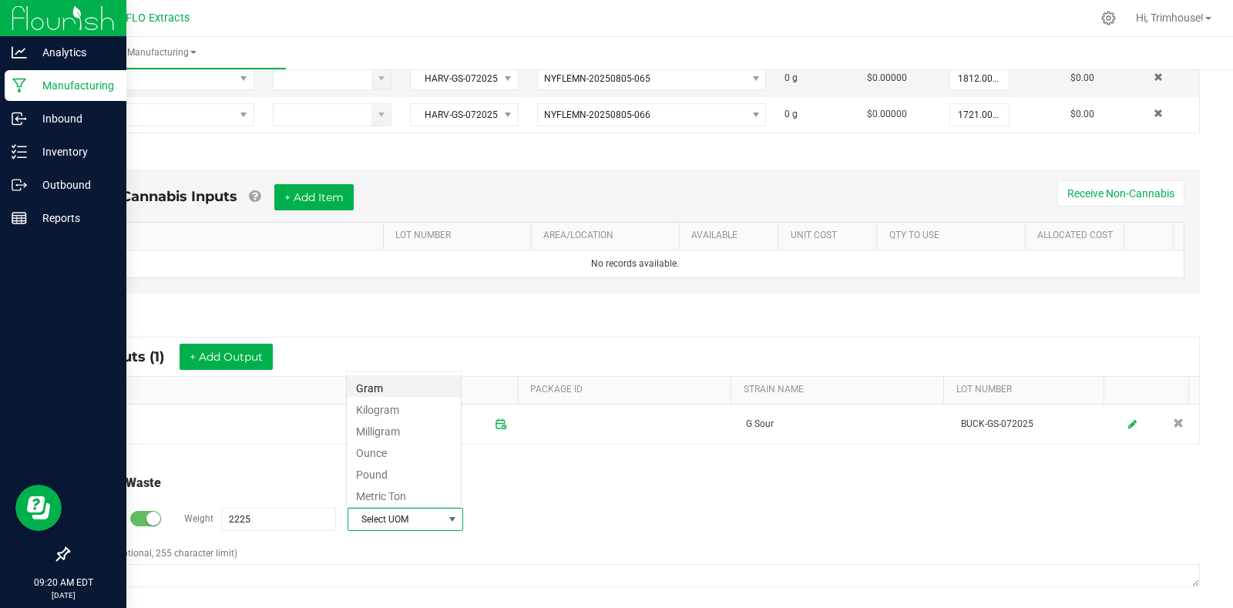
scroll to position [23, 116]
type input "2225 g"
click at [519, 512] on div "Log Waste? Weight 2225 g Gram" at bounding box center [634, 519] width 1129 height 54
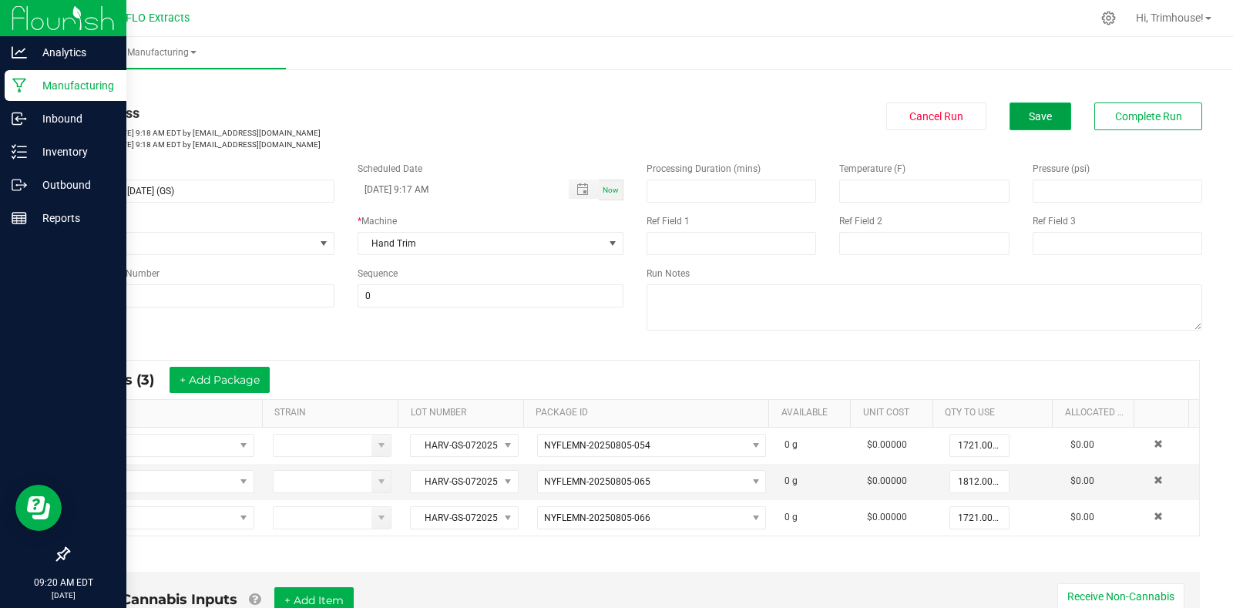
click at [1039, 113] on span "Save" at bounding box center [1040, 116] width 23 height 12
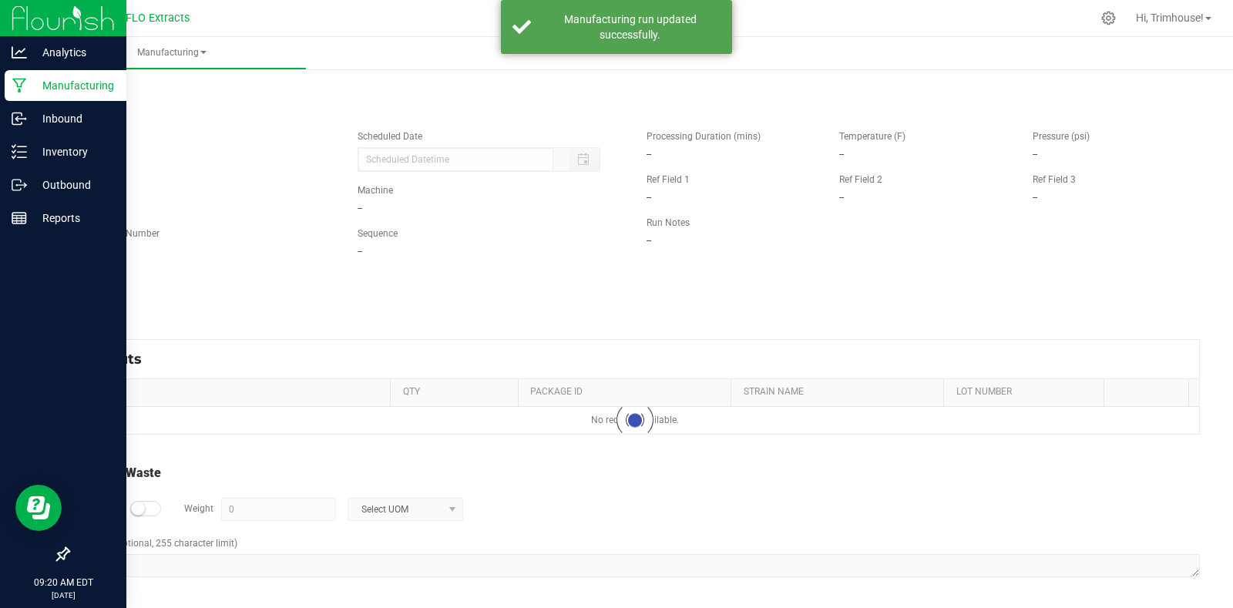
type input "[DATE] 9:17 AM"
type input "2225 g"
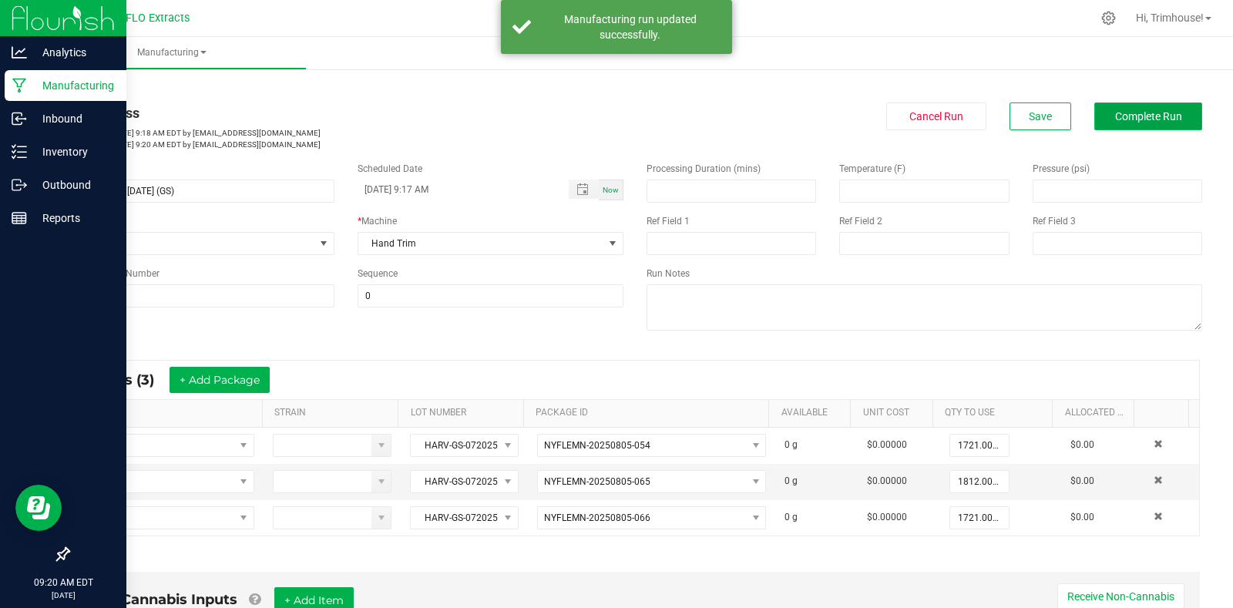
click at [1115, 119] on span "Complete Run" at bounding box center [1148, 116] width 67 height 12
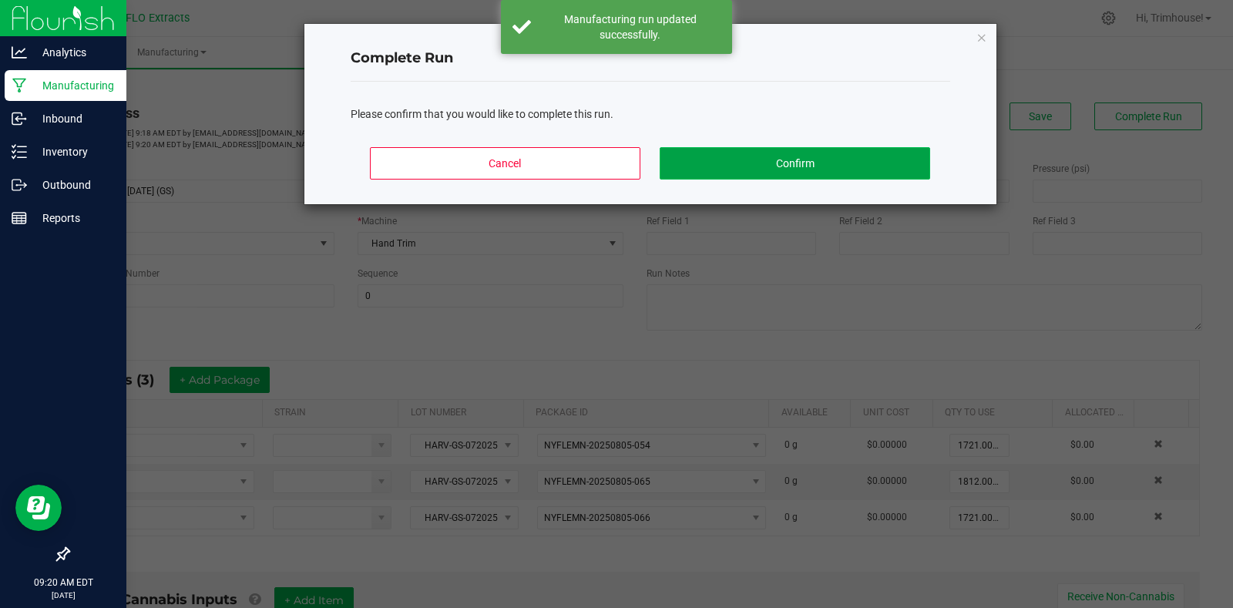
click at [720, 154] on button "Confirm" at bounding box center [795, 163] width 270 height 32
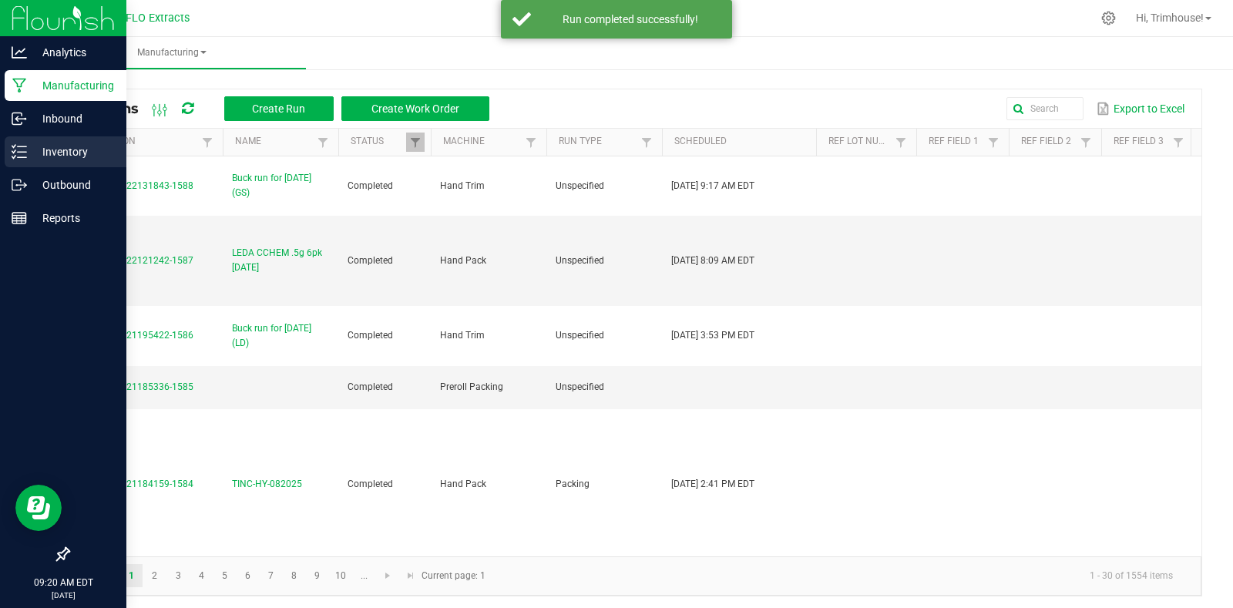
click at [52, 153] on p "Inventory" at bounding box center [73, 152] width 92 height 18
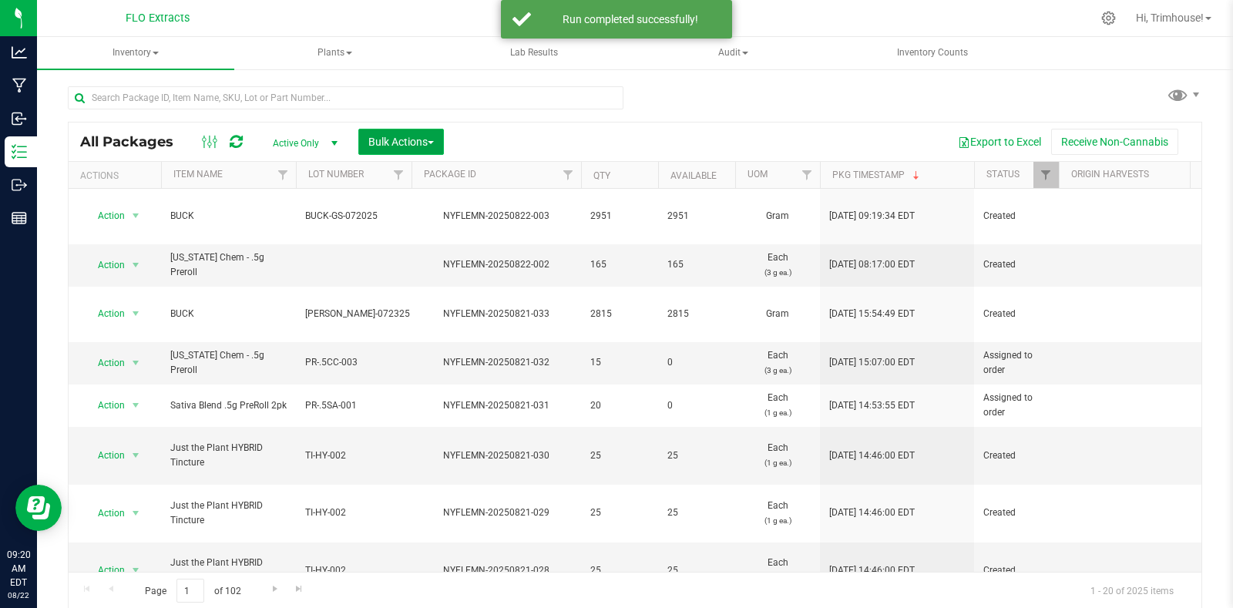
click at [422, 143] on span "Bulk Actions" at bounding box center [400, 142] width 65 height 12
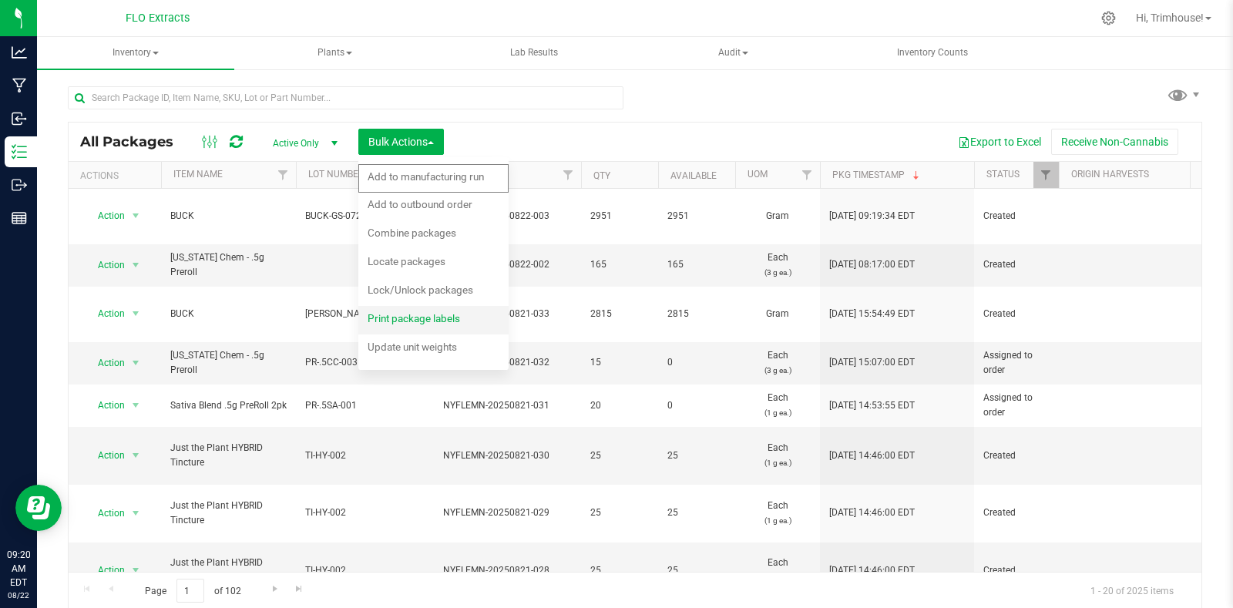
click at [409, 312] on span "Print package labels" at bounding box center [414, 318] width 92 height 12
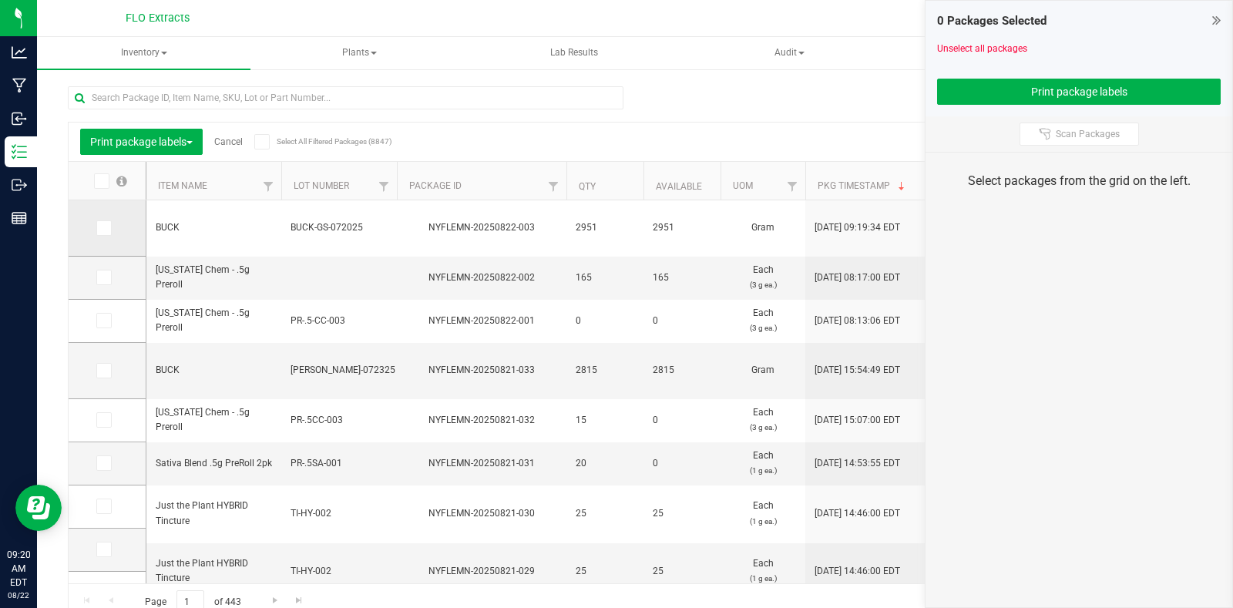
click at [105, 228] on icon at bounding box center [103, 228] width 10 height 0
click at [0, 0] on input "checkbox" at bounding box center [0, 0] width 0 height 0
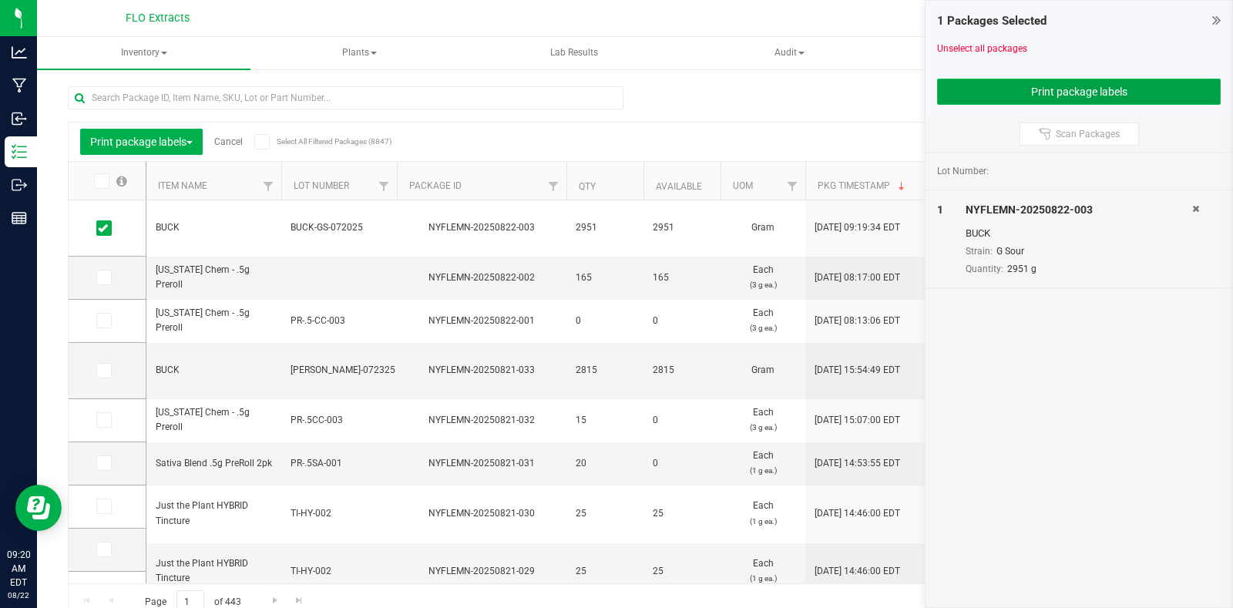
click at [995, 92] on button "Print package labels" at bounding box center [1079, 92] width 284 height 26
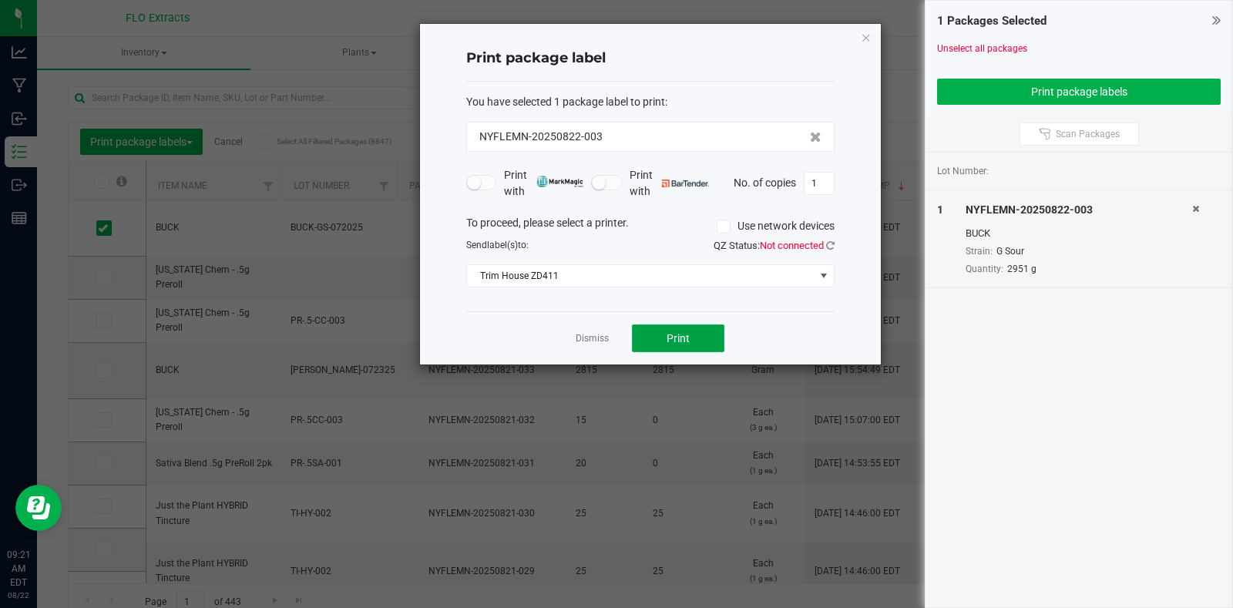
click at [678, 341] on span "Print" at bounding box center [677, 338] width 23 height 12
